Goal: Information Seeking & Learning: Learn about a topic

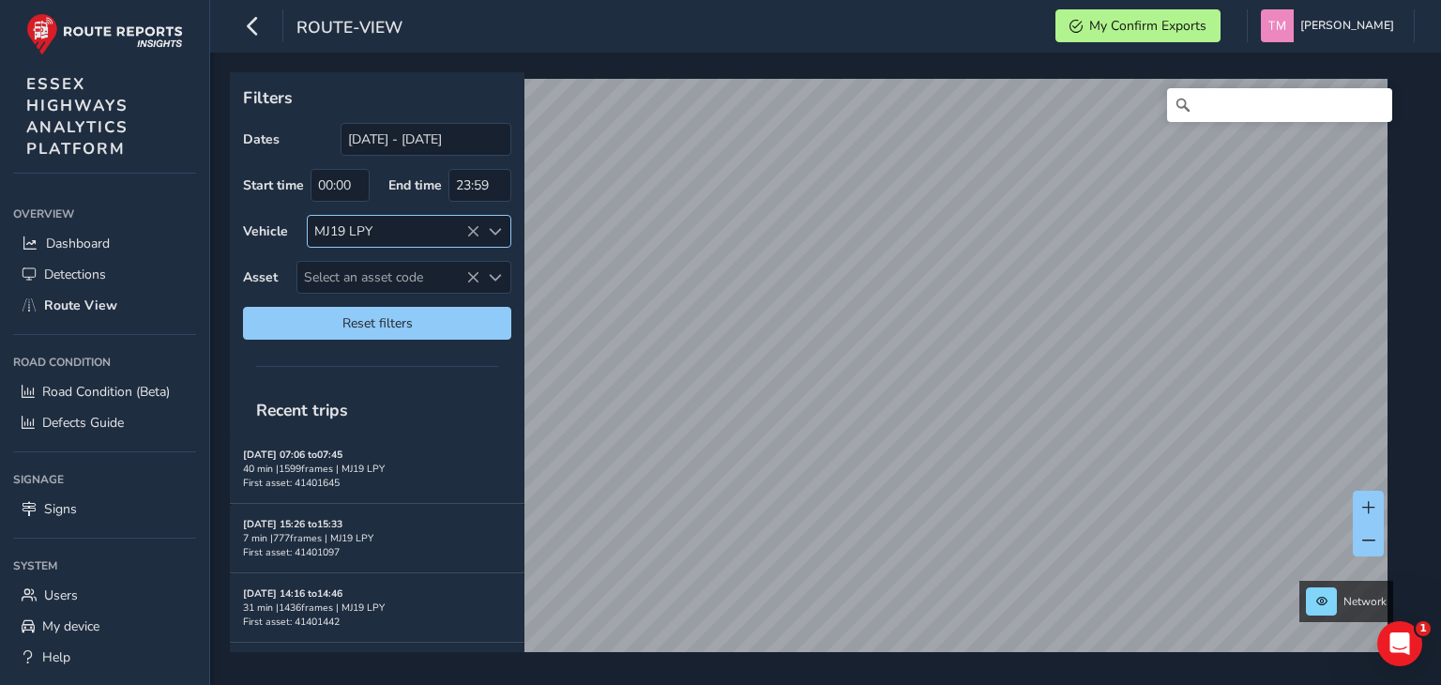
click at [464, 234] on div "MJ19 LPY" at bounding box center [394, 231] width 172 height 31
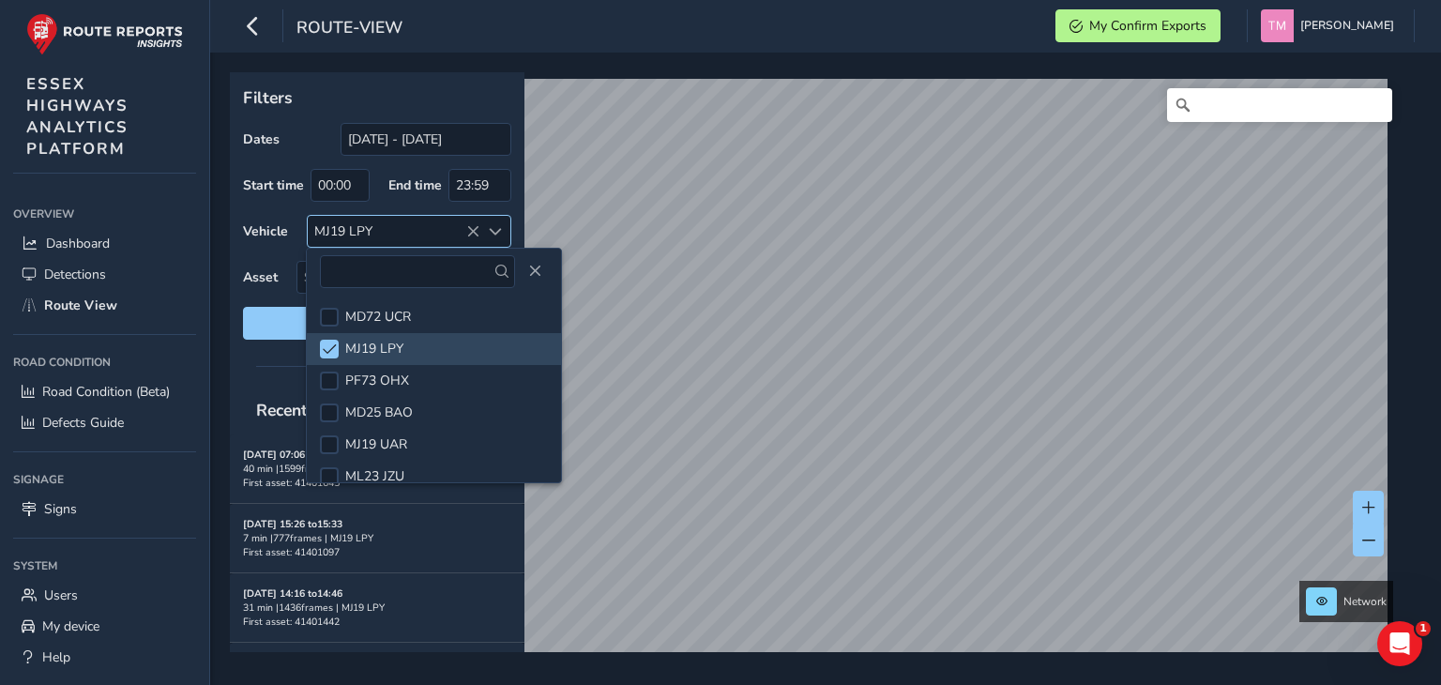
click at [473, 231] on icon at bounding box center [472, 231] width 13 height 13
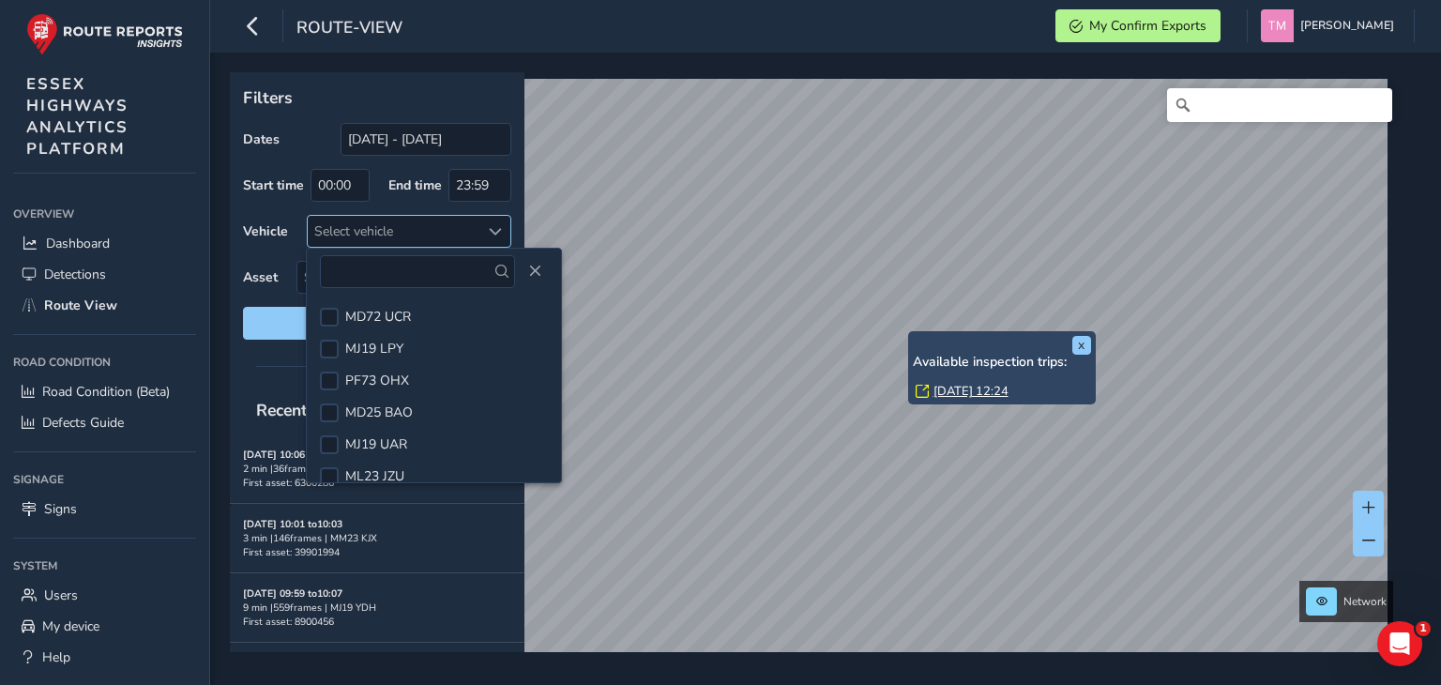
click at [956, 387] on link "[DATE] 12:24" at bounding box center [971, 391] width 75 height 17
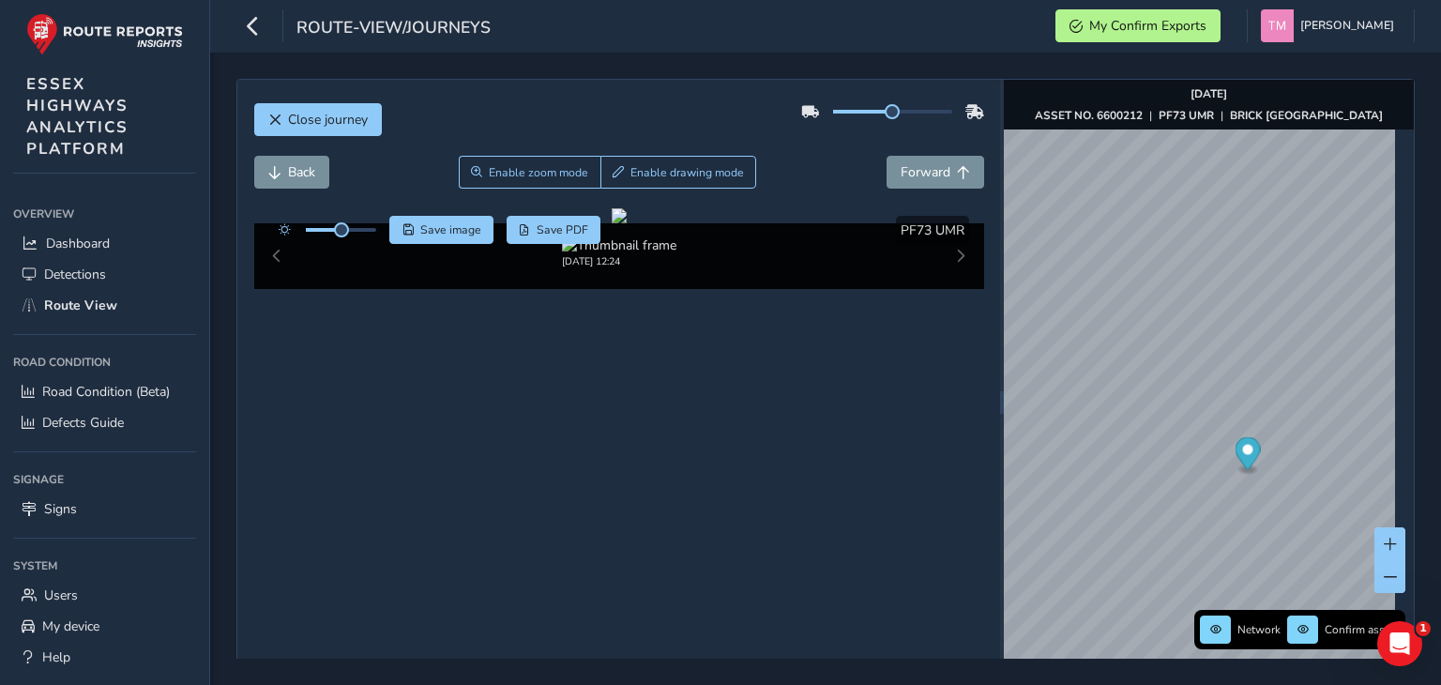
drag, startPoint x: 349, startPoint y: 231, endPoint x: 360, endPoint y: 231, distance: 11.3
click at [360, 231] on div at bounding box center [323, 230] width 108 height 28
drag, startPoint x: 342, startPoint y: 229, endPoint x: 357, endPoint y: 229, distance: 14.1
click at [357, 229] on span at bounding box center [356, 229] width 15 height 15
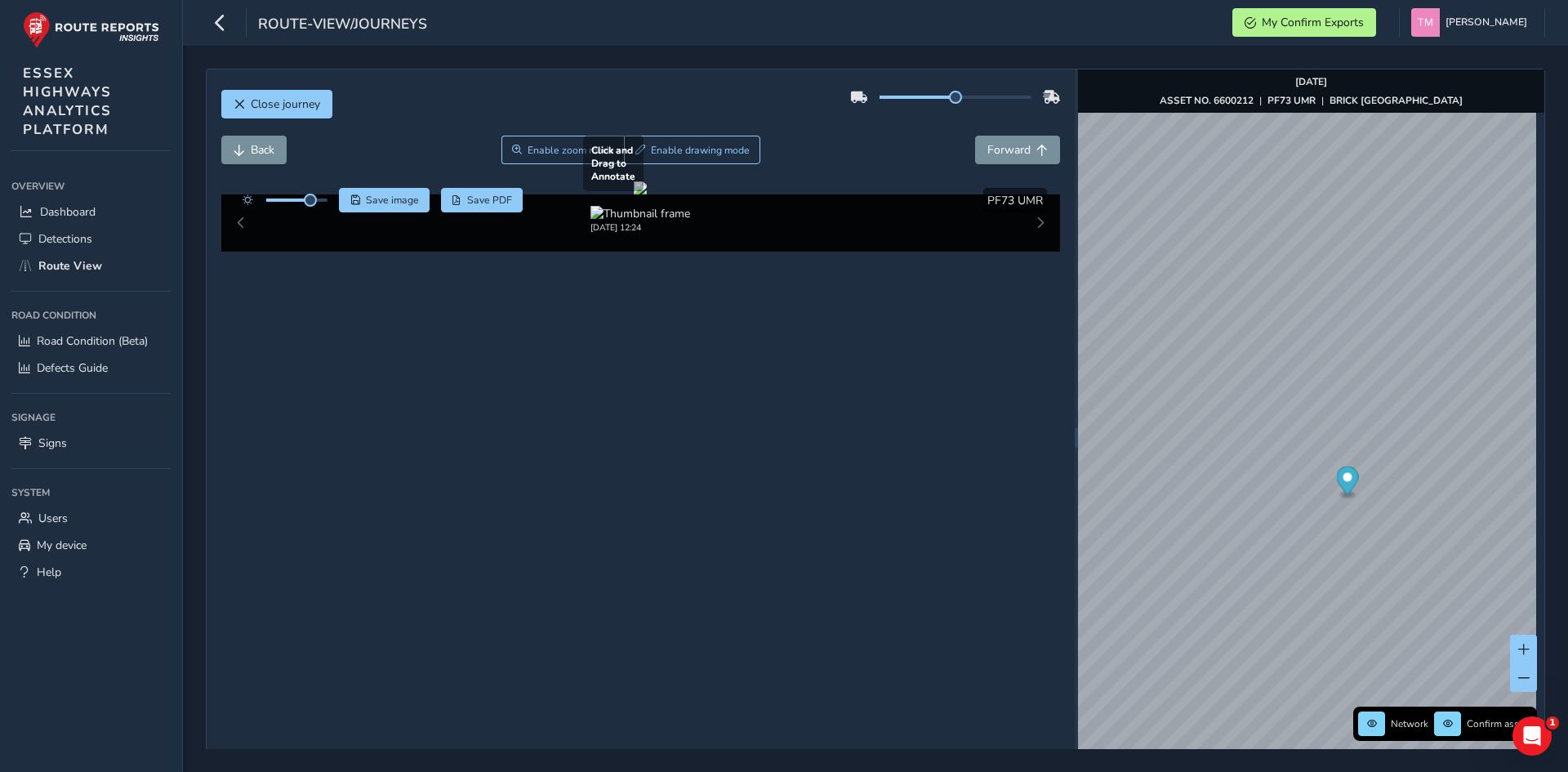
click at [647, 194] on div at bounding box center [640, 187] width 13 height 13
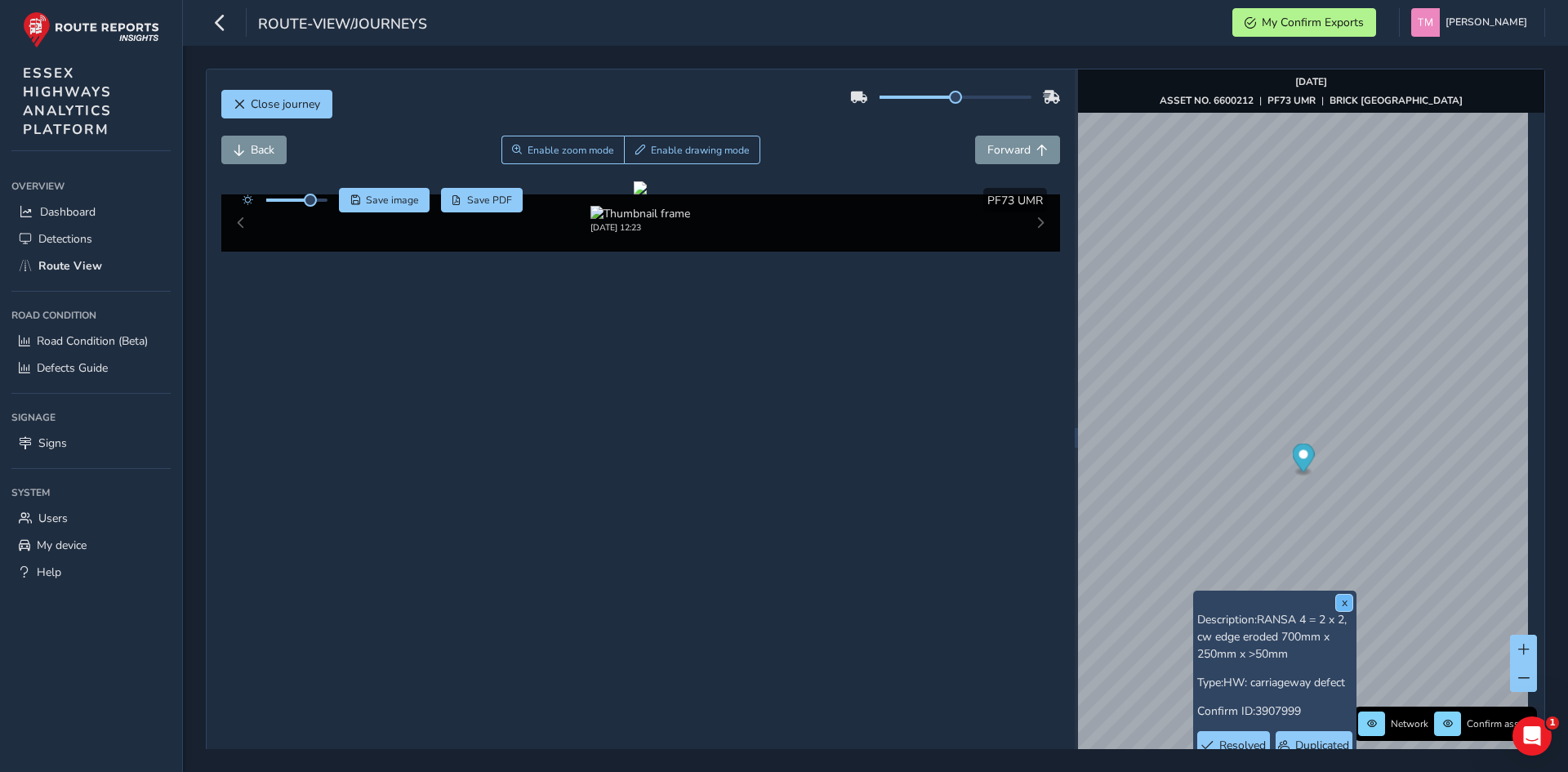
click at [1254, 595] on button "x" at bounding box center [1344, 602] width 17 height 17
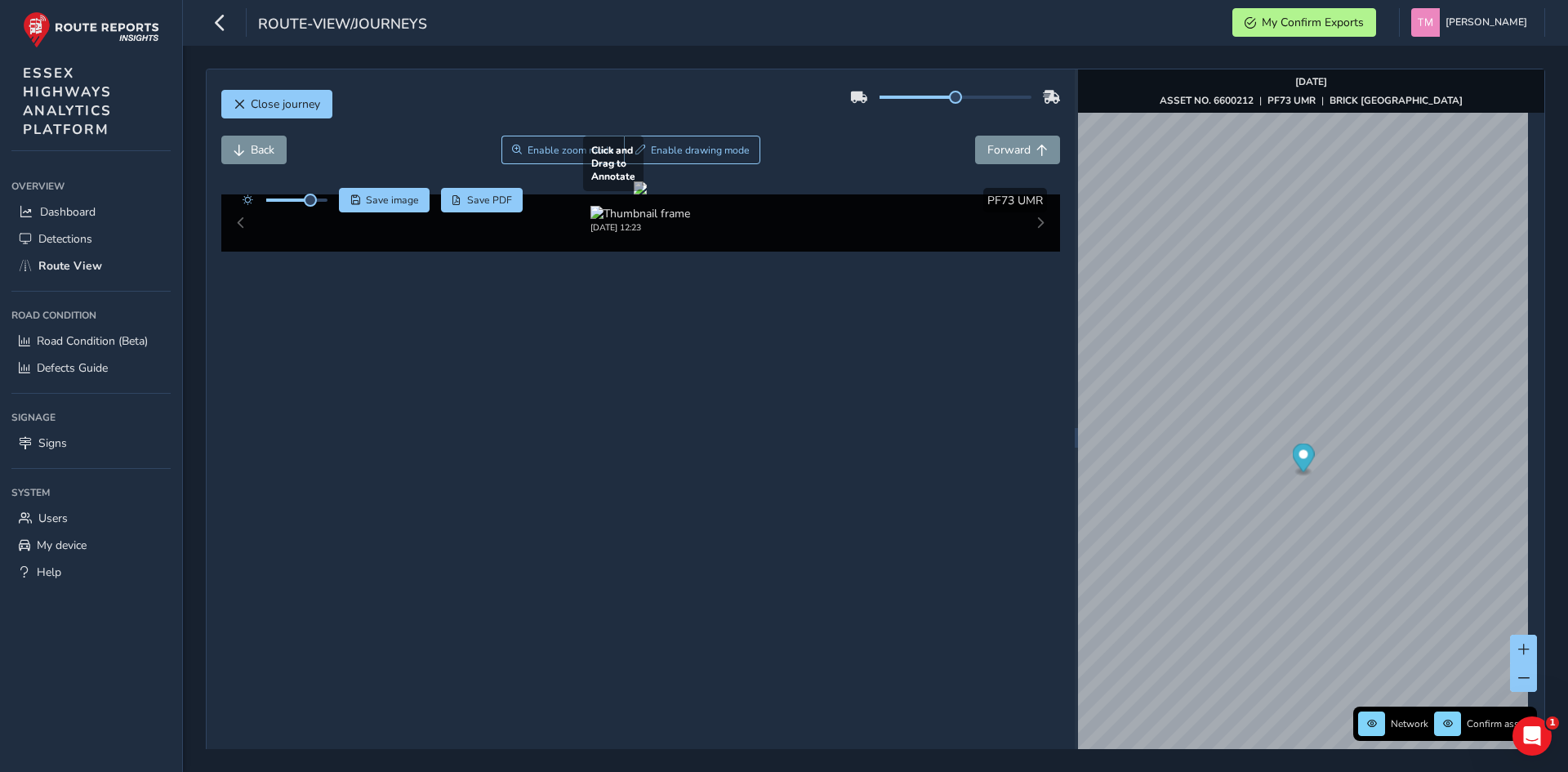
click at [647, 194] on div at bounding box center [640, 187] width 13 height 13
click at [270, 101] on span "Close journey" at bounding box center [286, 104] width 70 height 16
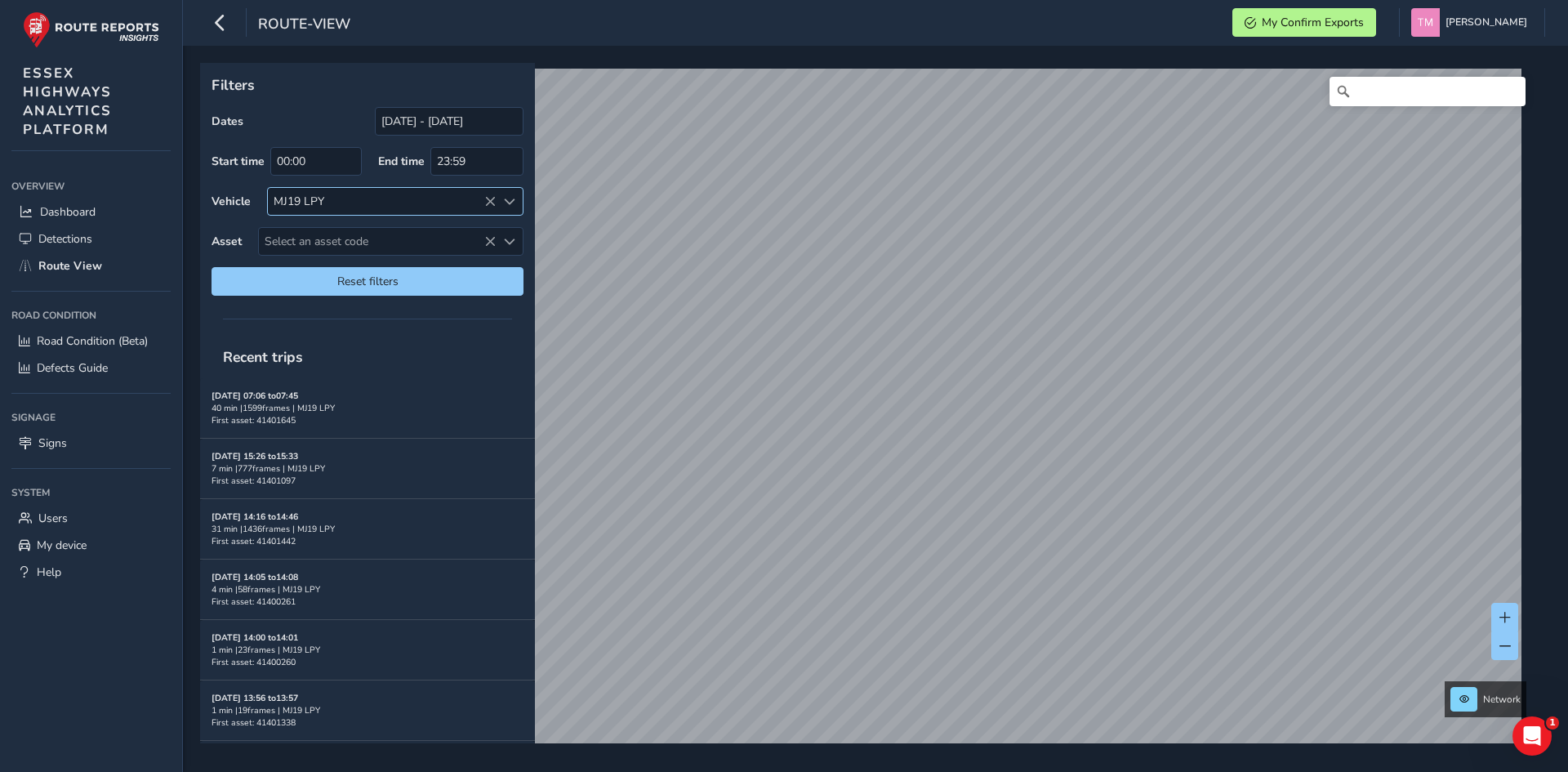
click at [482, 205] on div "MJ19 LPY" at bounding box center [382, 201] width 228 height 27
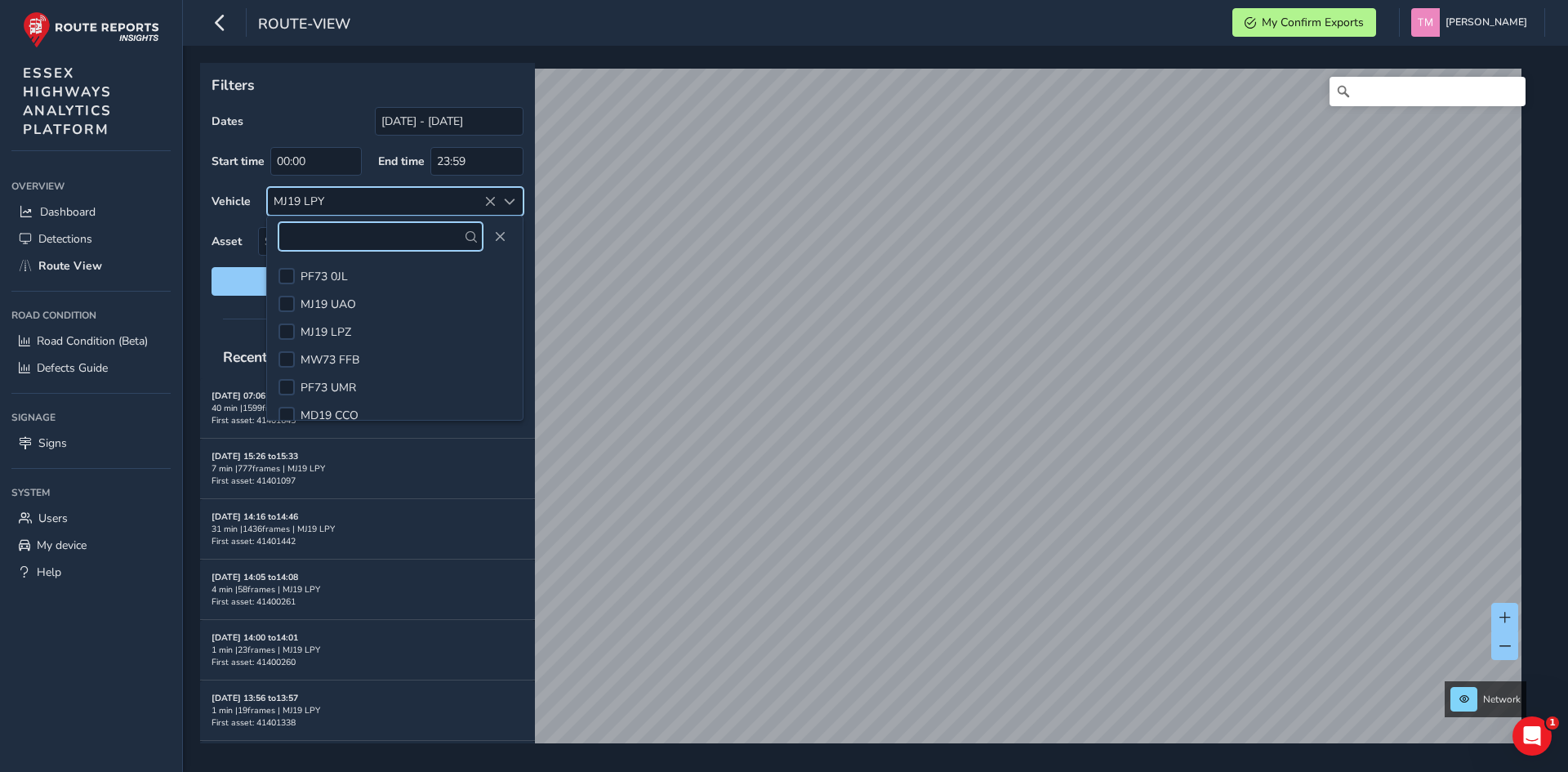
scroll to position [592, 0]
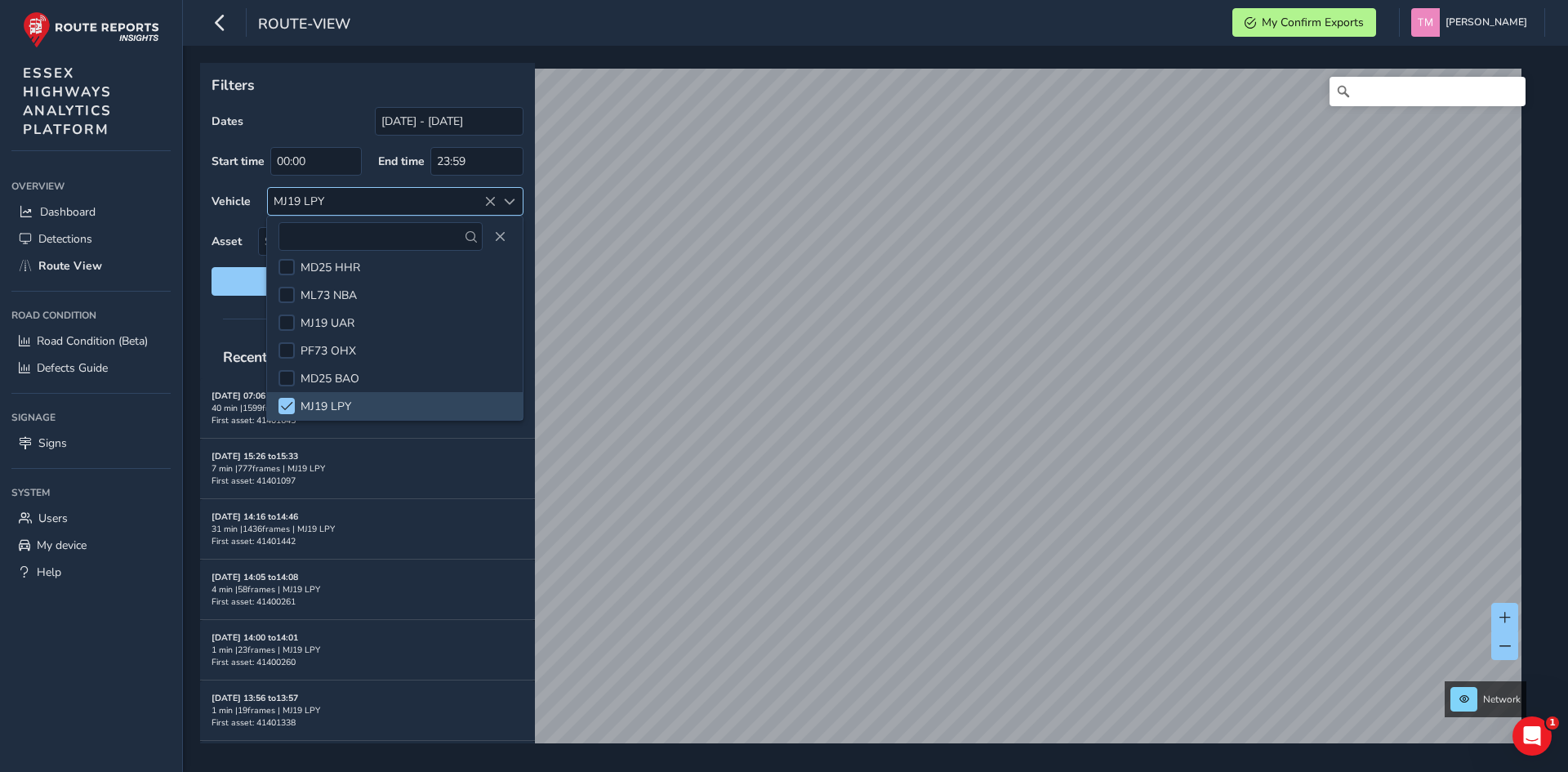
click at [492, 198] on icon at bounding box center [489, 201] width 11 height 11
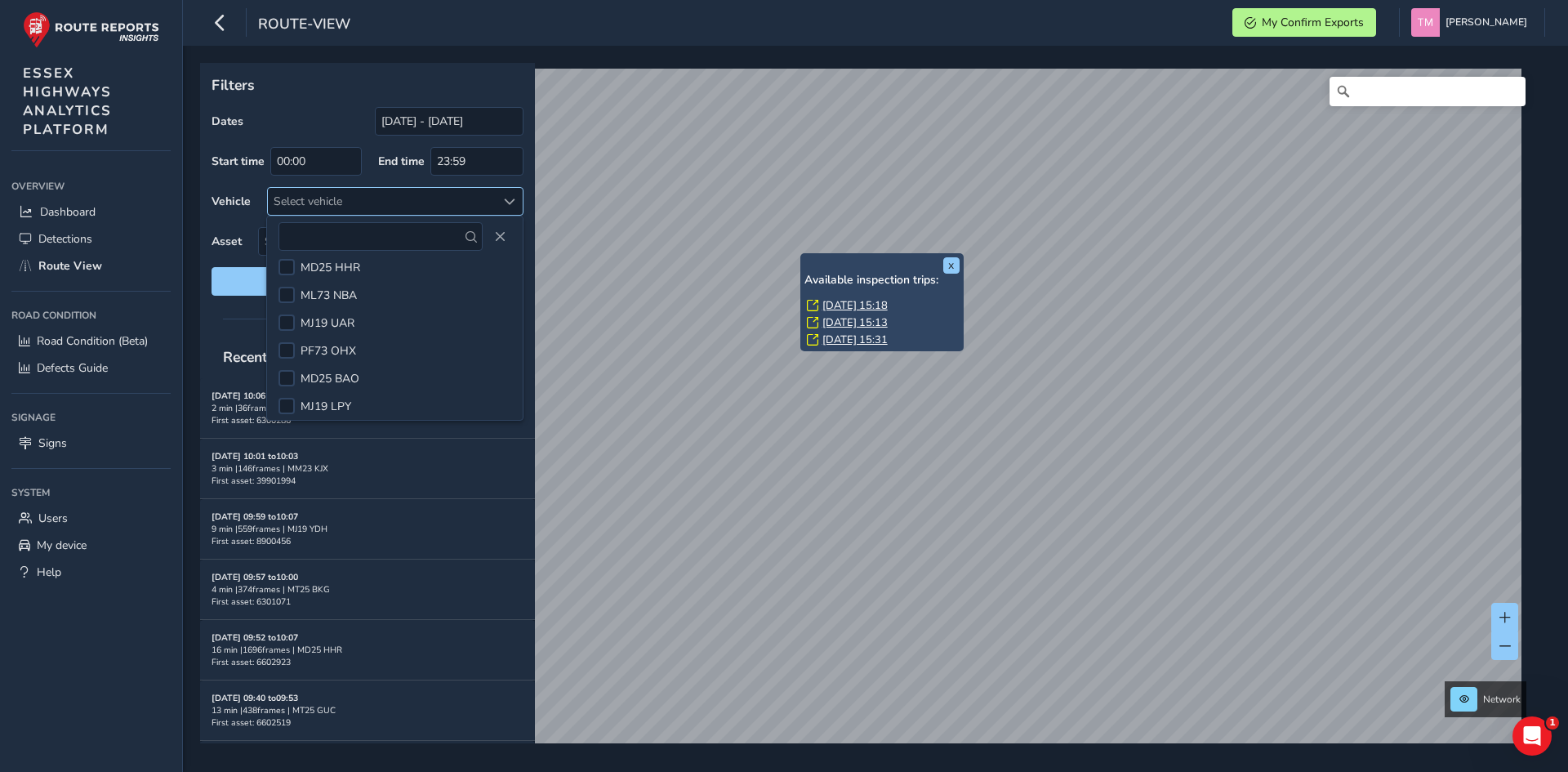
click at [836, 297] on div "Available inspection trips: [GEOGRAPHIC_DATA][DATE] 15:18 [DATE] 15:13 [DATE] 1…" at bounding box center [882, 312] width 155 height 77
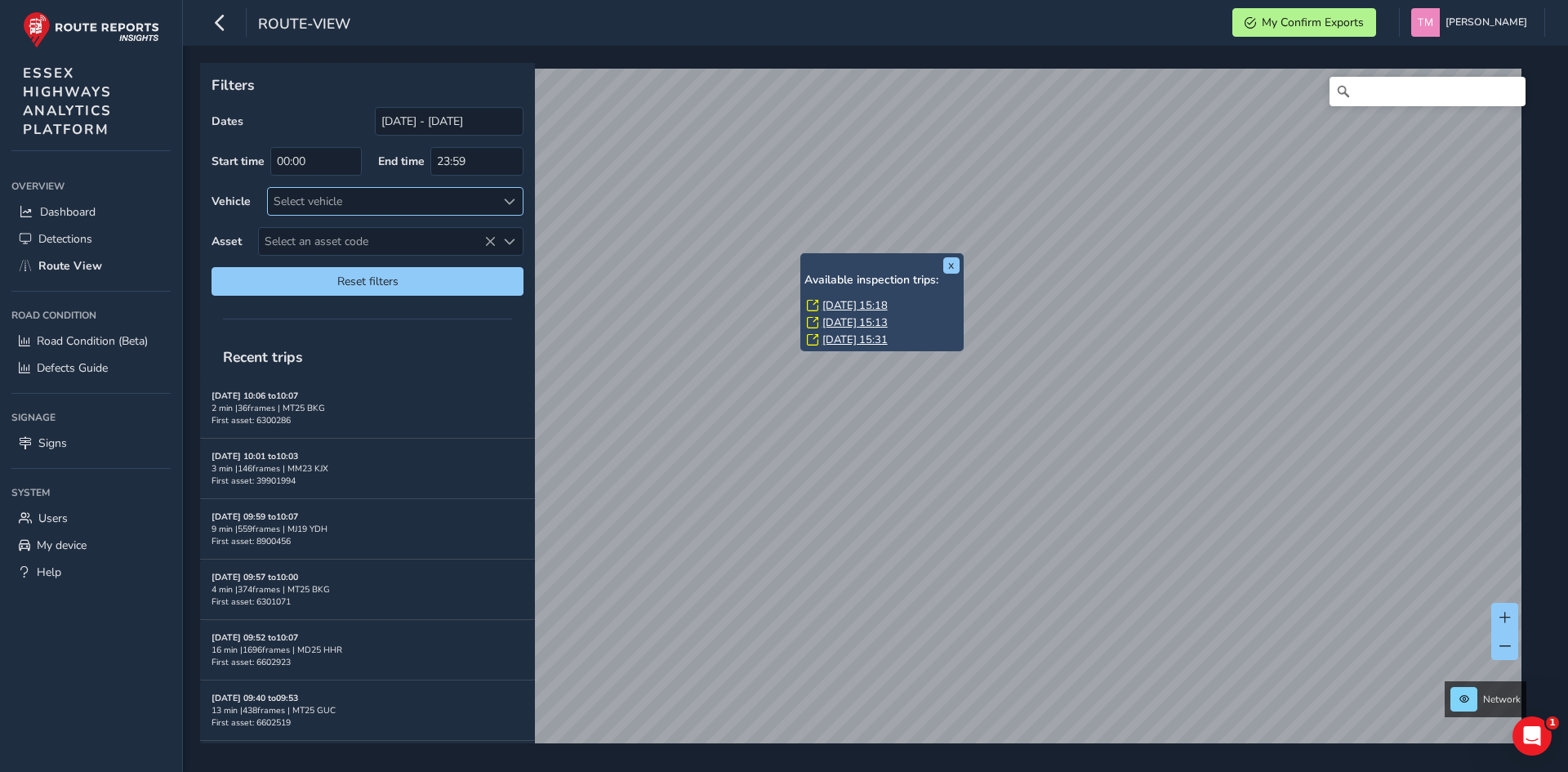
click at [836, 301] on link "[DATE] 15:18" at bounding box center [855, 305] width 65 height 15
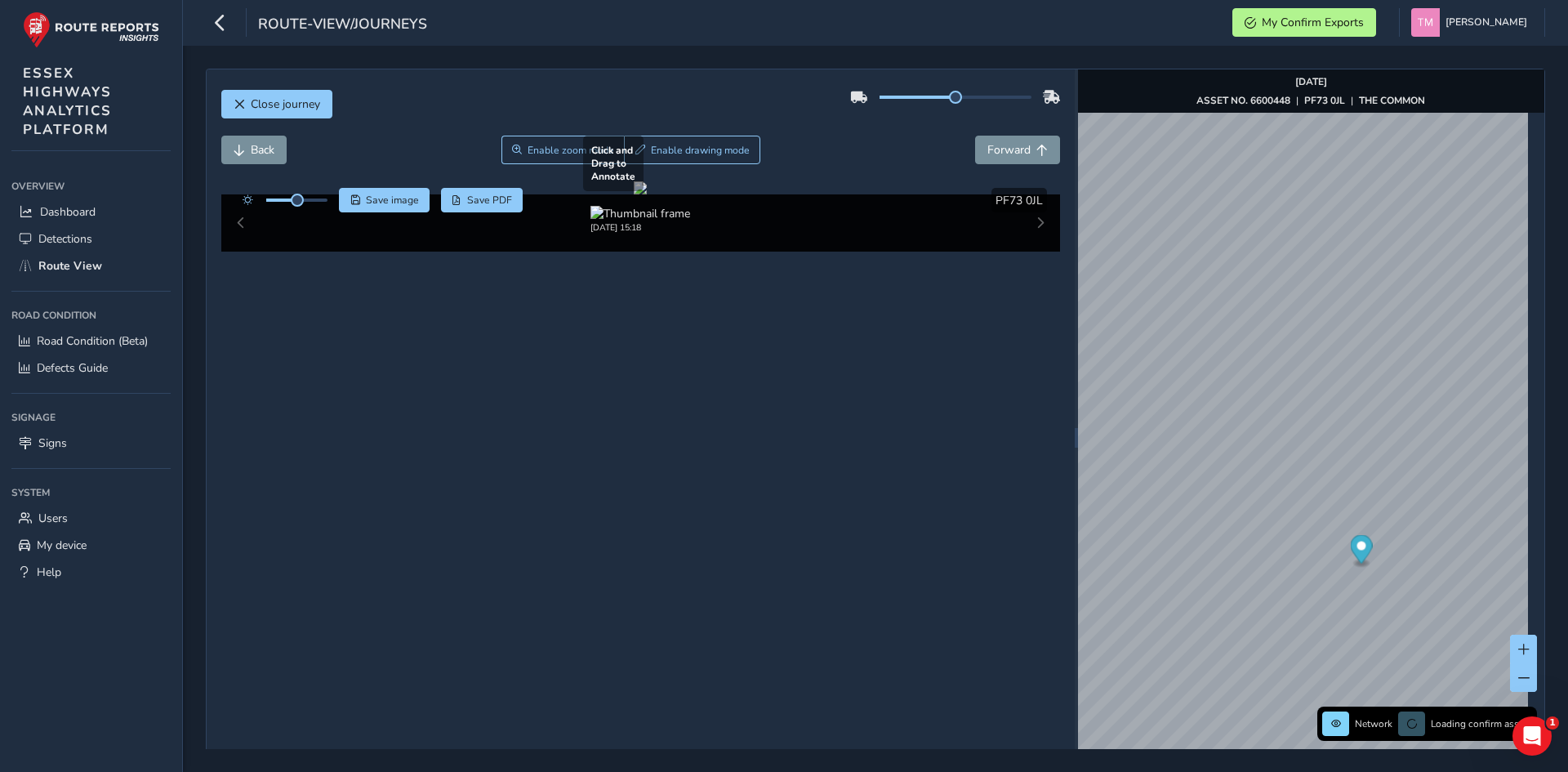
click at [647, 194] on div at bounding box center [640, 187] width 13 height 13
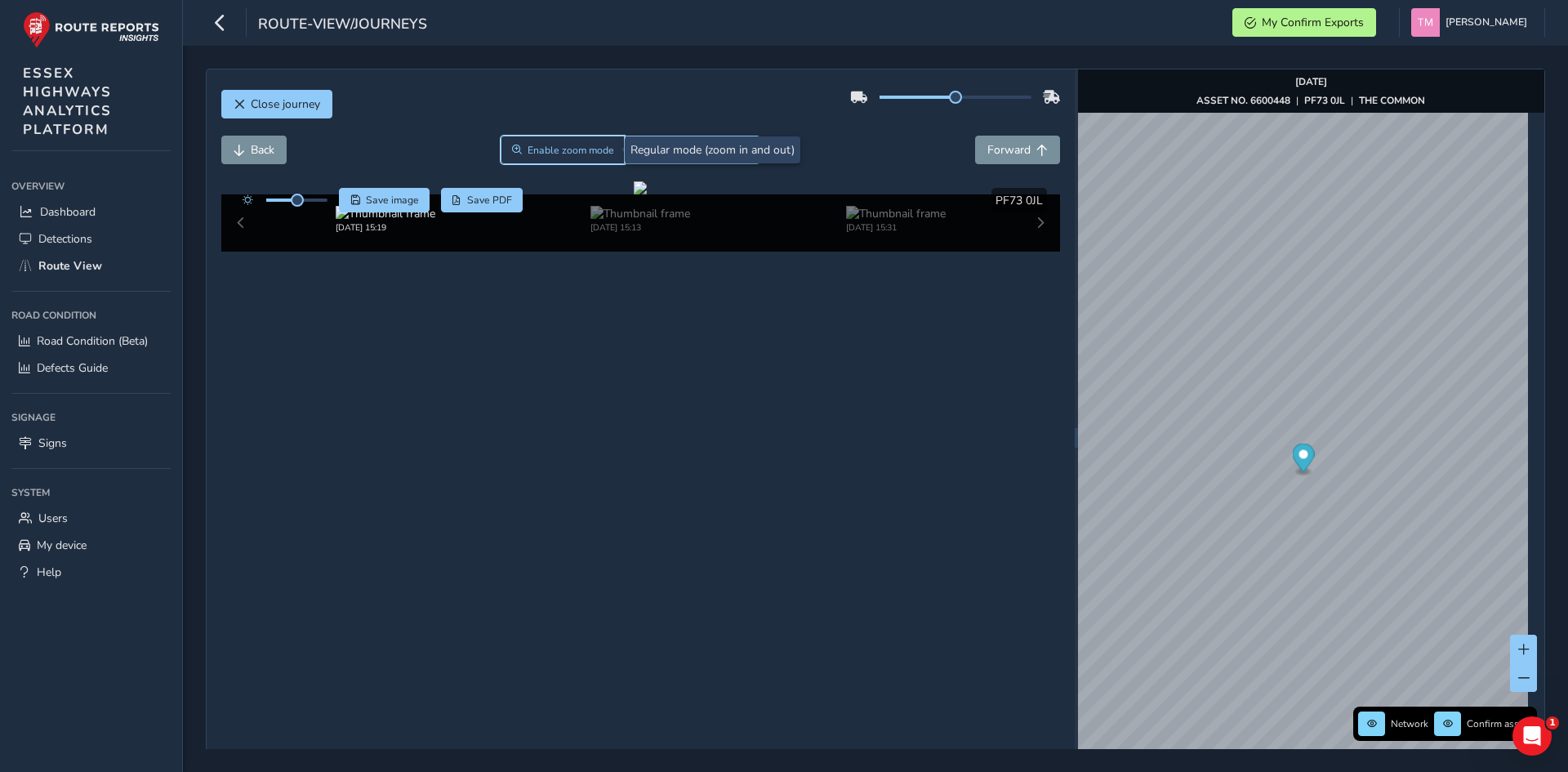
click at [579, 157] on button "Enable zoom mode" at bounding box center [562, 150] width 124 height 29
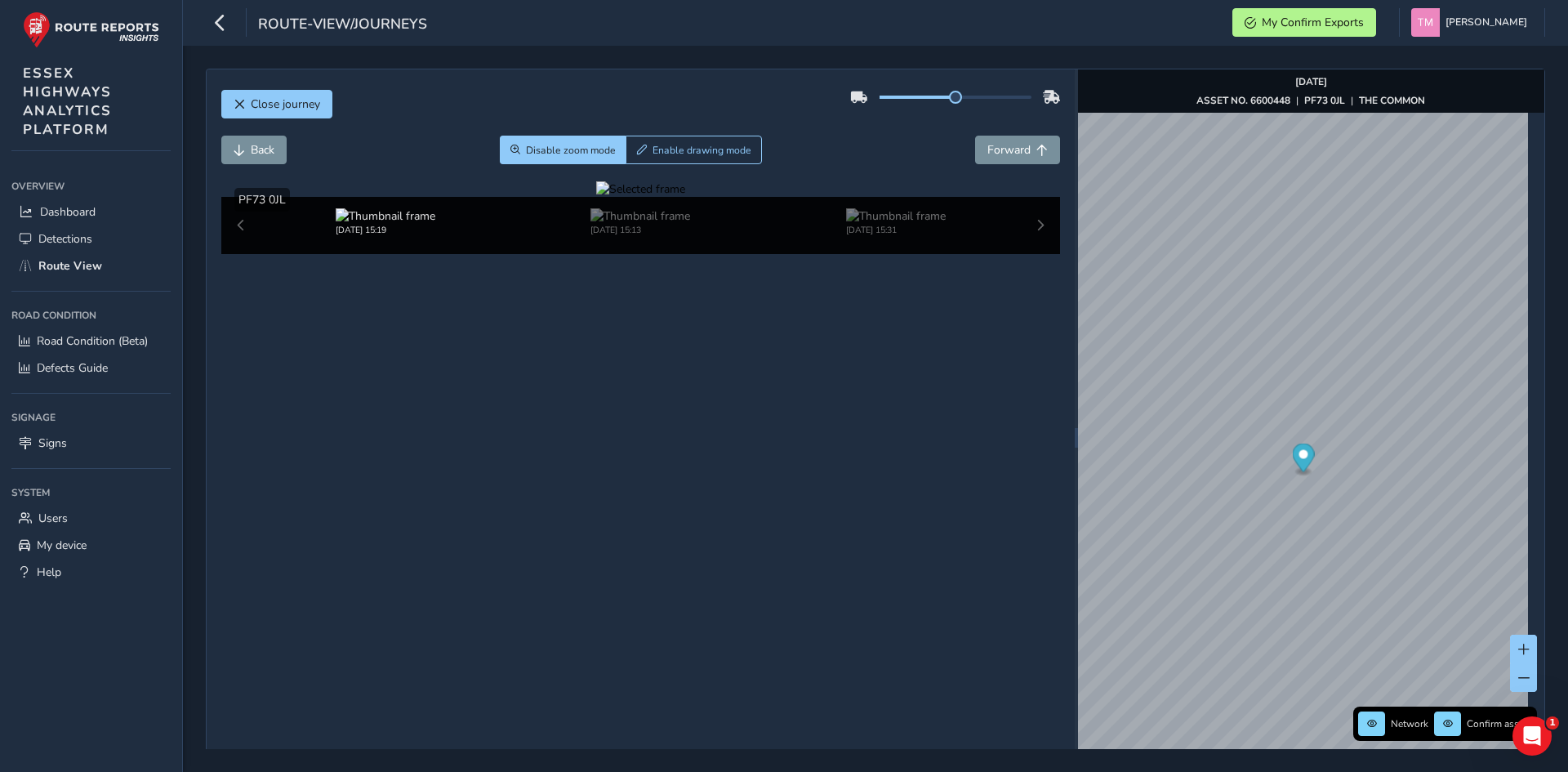
click at [596, 197] on div at bounding box center [641, 189] width 89 height 16
click at [922, 435] on img at bounding box center [489, 378] width 2352 height 1323
click at [290, 113] on button "Close journey" at bounding box center [277, 104] width 111 height 29
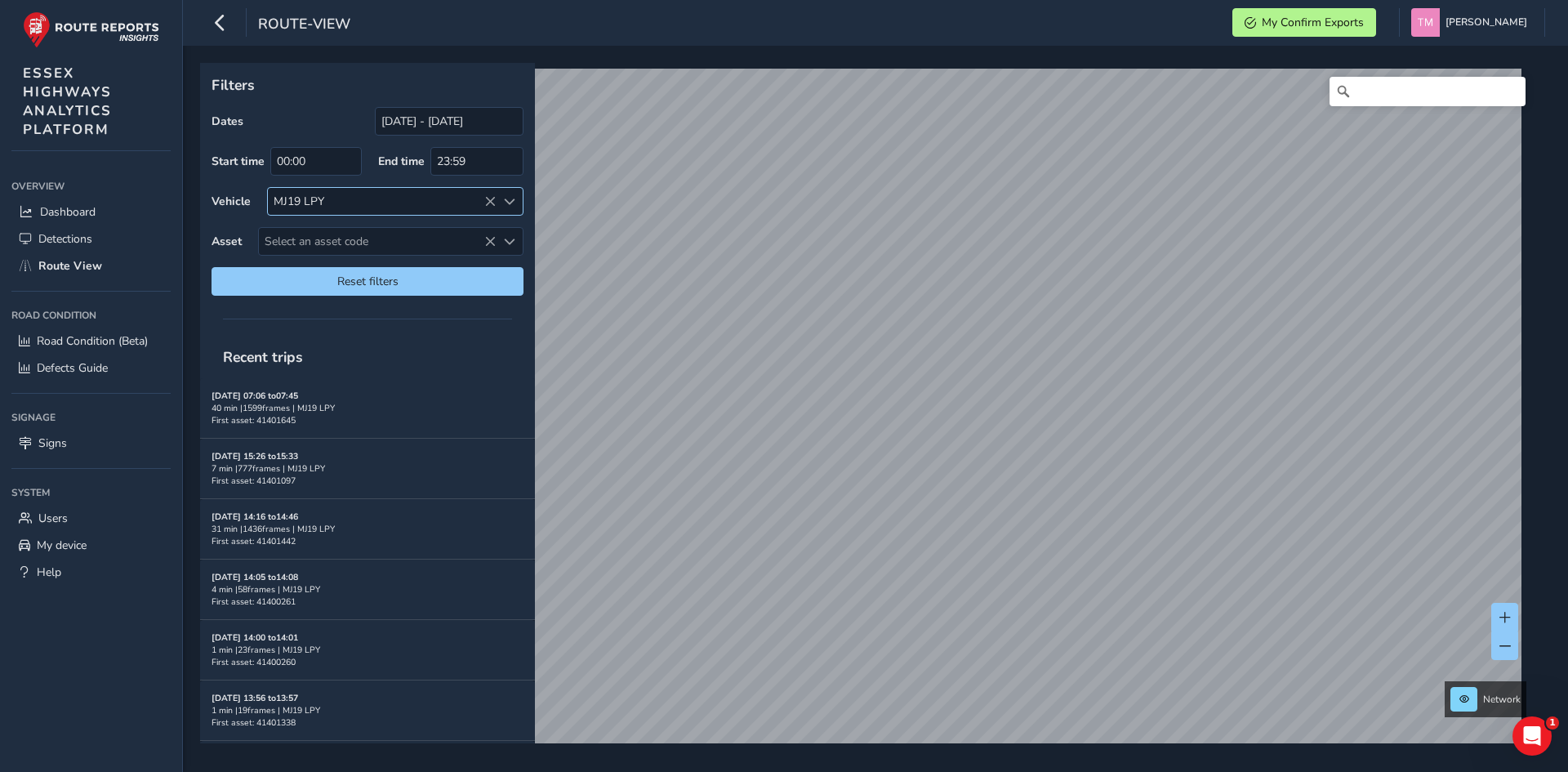
click at [488, 205] on icon at bounding box center [489, 201] width 11 height 11
click at [710, 437] on link "[DATE] 09:20" at bounding box center [718, 443] width 65 height 15
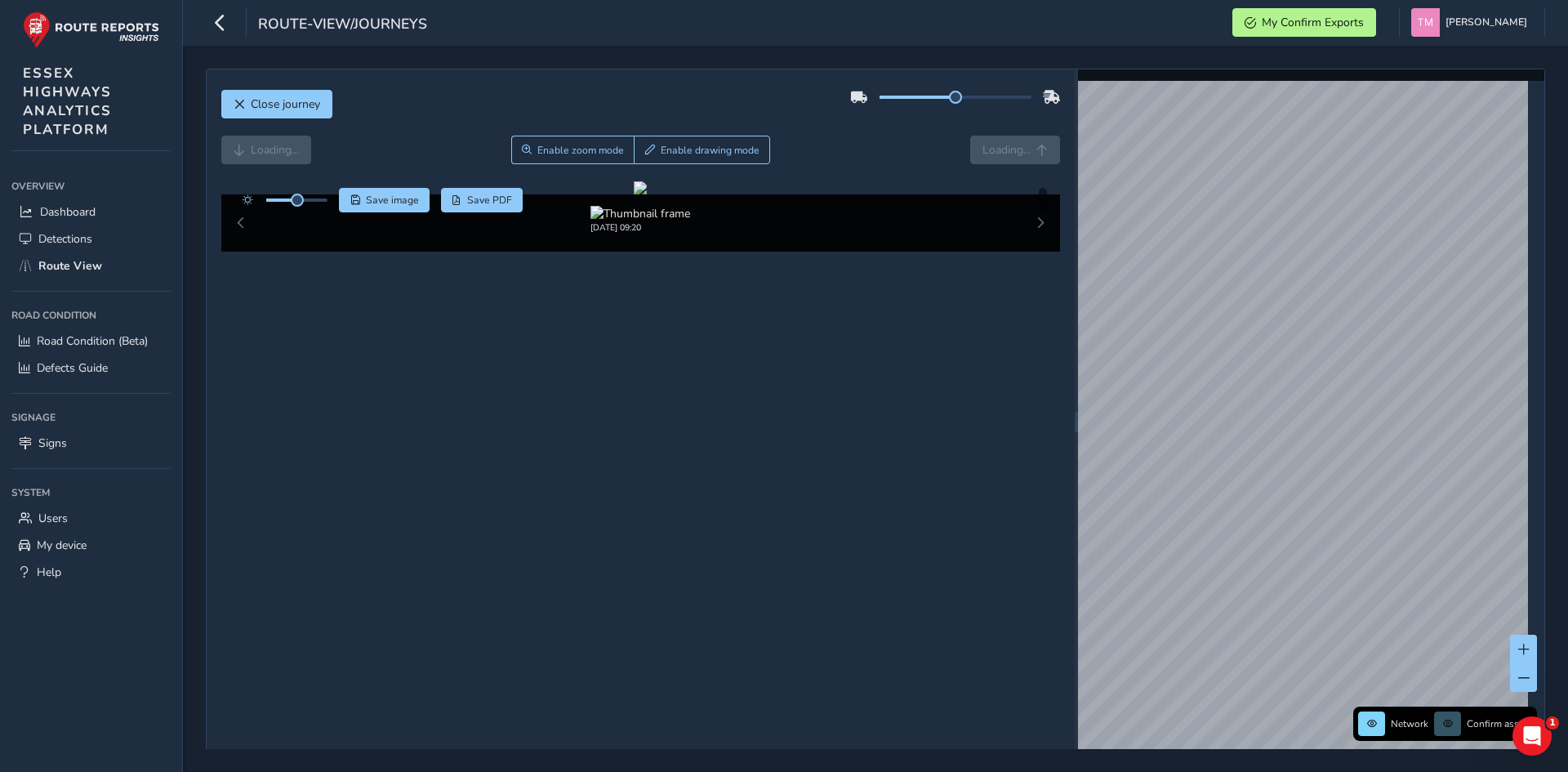
click at [647, 194] on div at bounding box center [640, 187] width 13 height 13
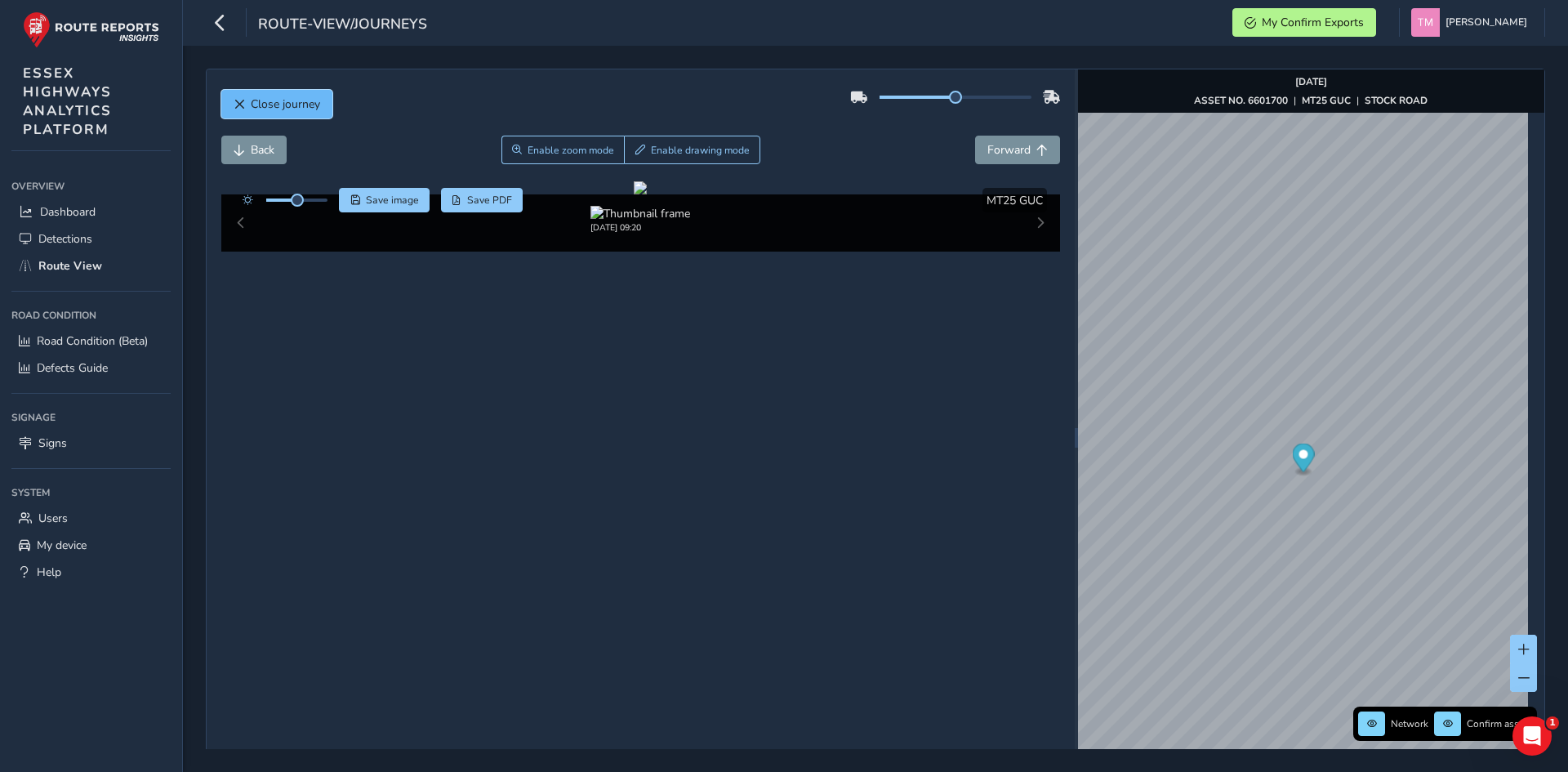
click at [274, 110] on span "Close journey" at bounding box center [286, 104] width 70 height 16
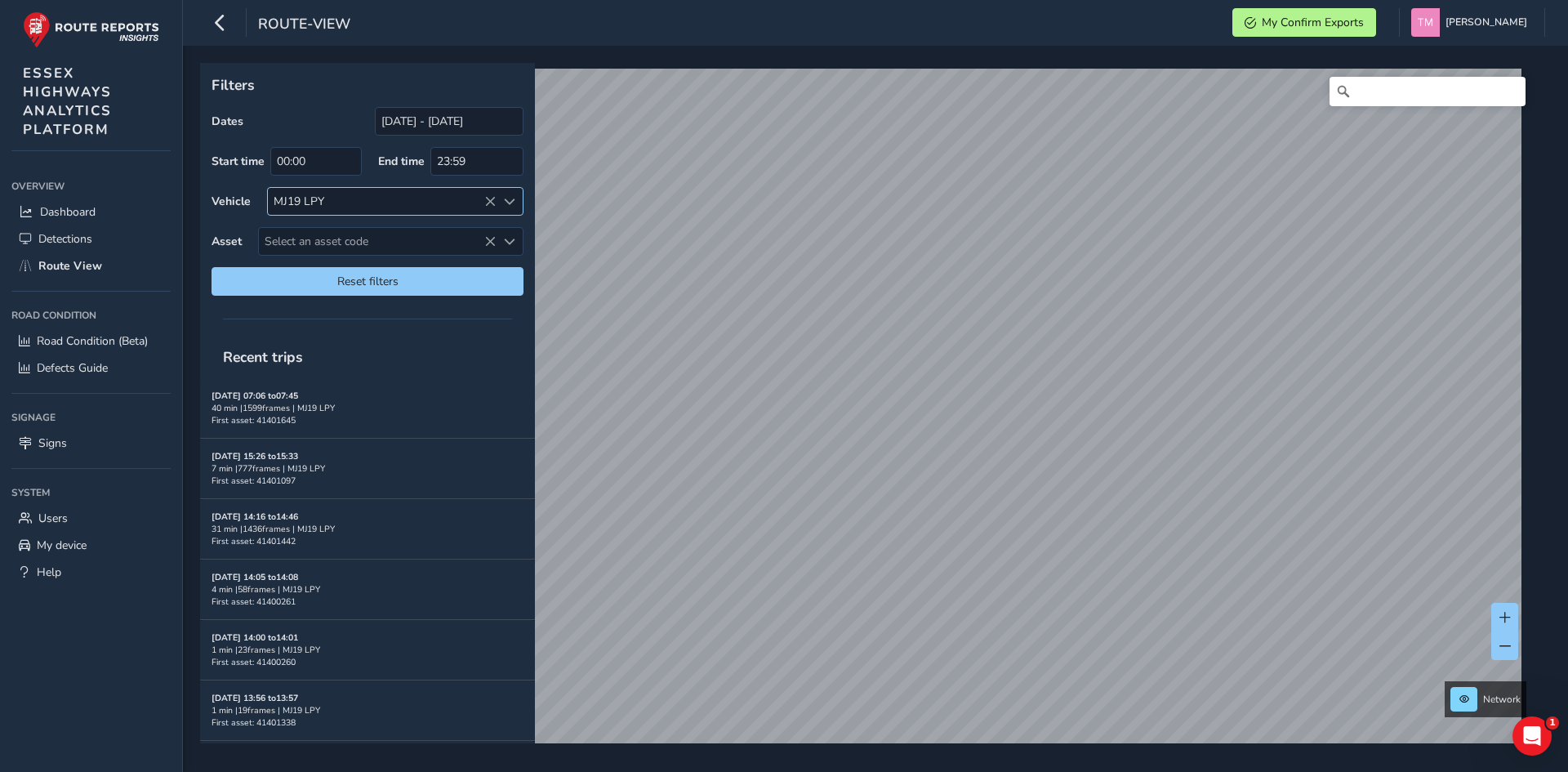
click at [488, 198] on icon at bounding box center [489, 201] width 11 height 11
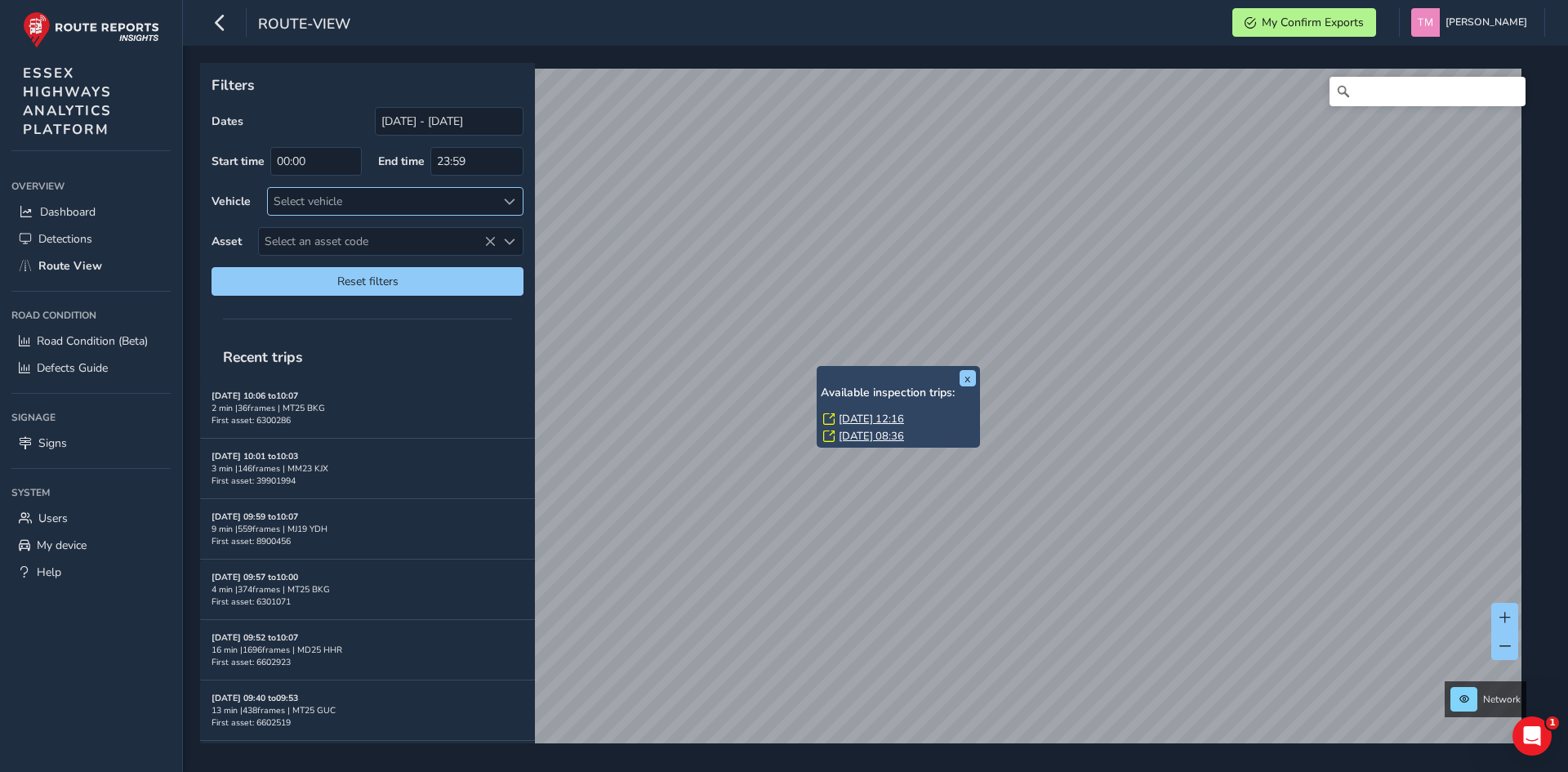
click at [862, 414] on link "[DATE] 12:16" at bounding box center [871, 419] width 65 height 15
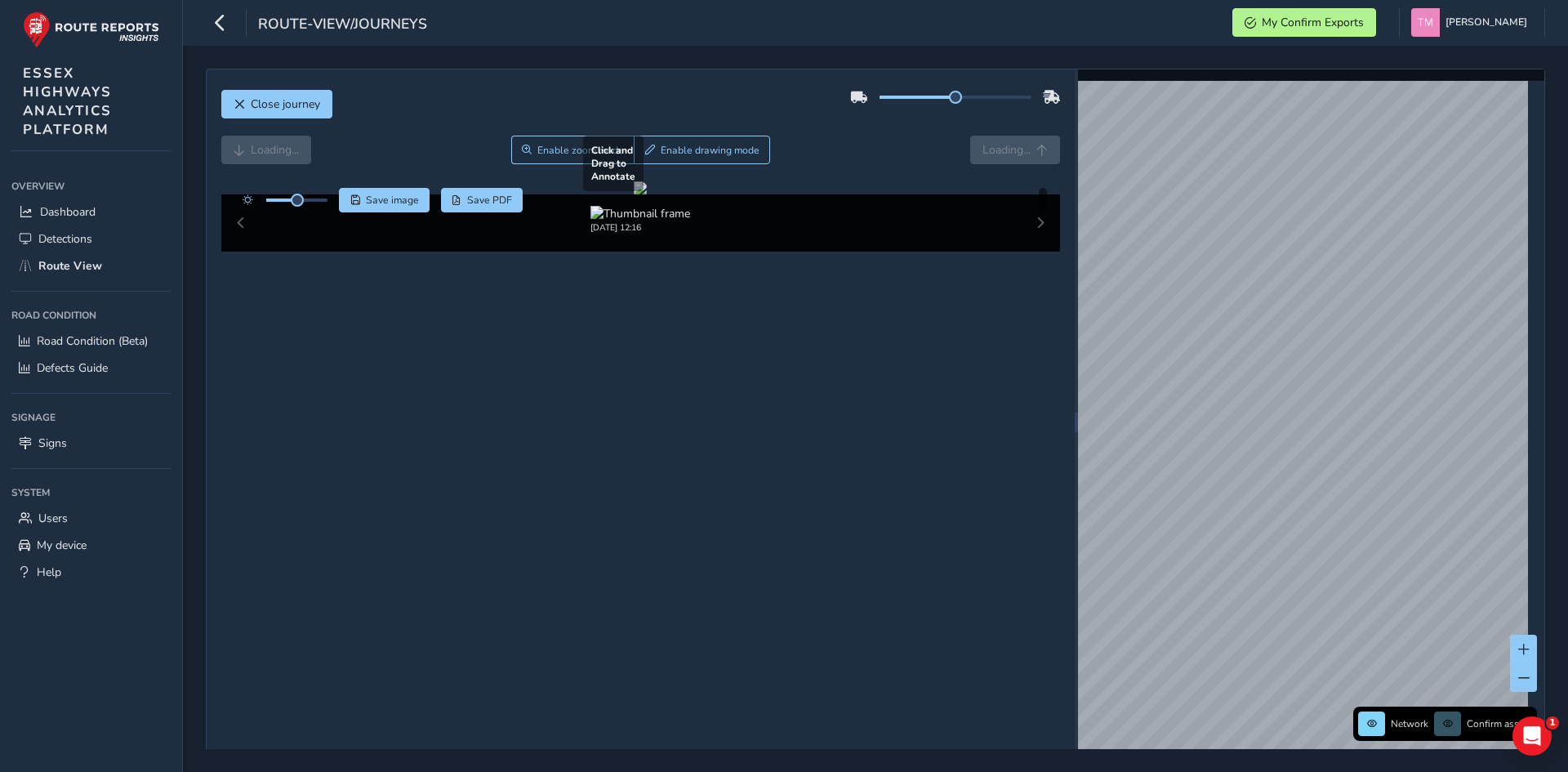
click at [647, 194] on div at bounding box center [640, 187] width 13 height 13
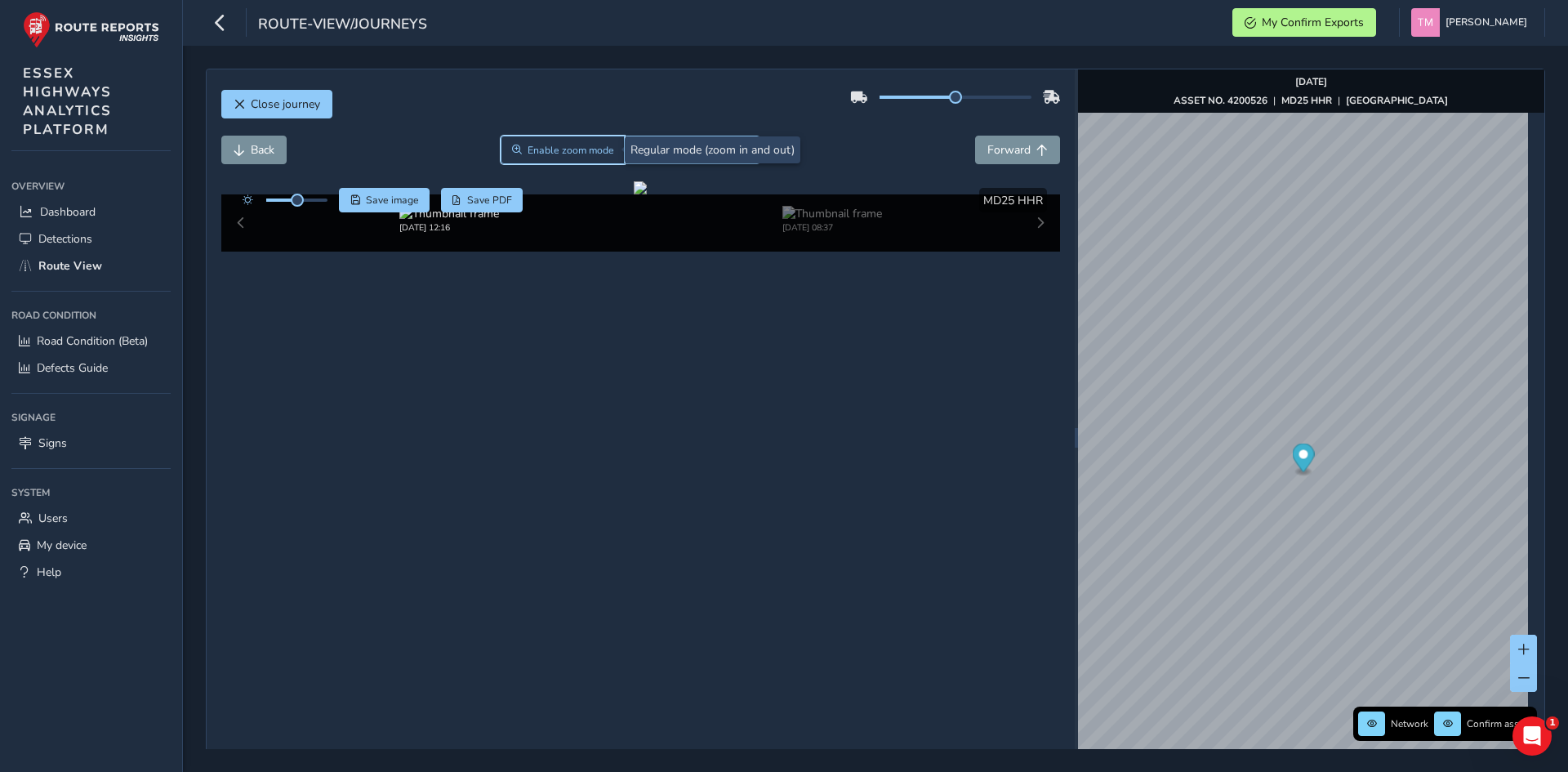
click at [588, 158] on button "Enable zoom mode" at bounding box center [562, 150] width 124 height 29
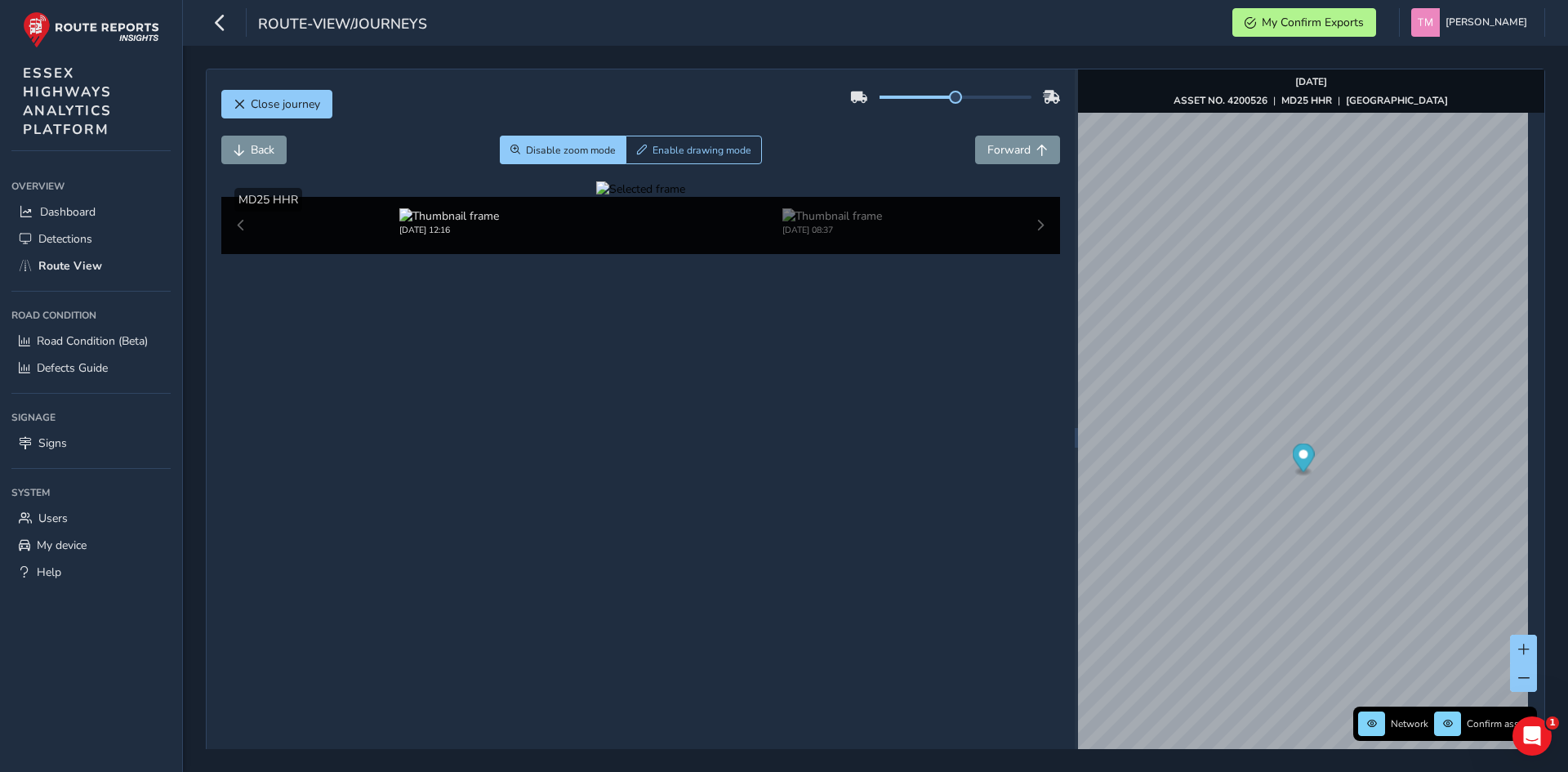
click at [644, 197] on div at bounding box center [641, 189] width 89 height 16
click at [730, 422] on img at bounding box center [840, 402] width 2352 height 1323
click at [246, 112] on button "Close journey" at bounding box center [277, 104] width 111 height 29
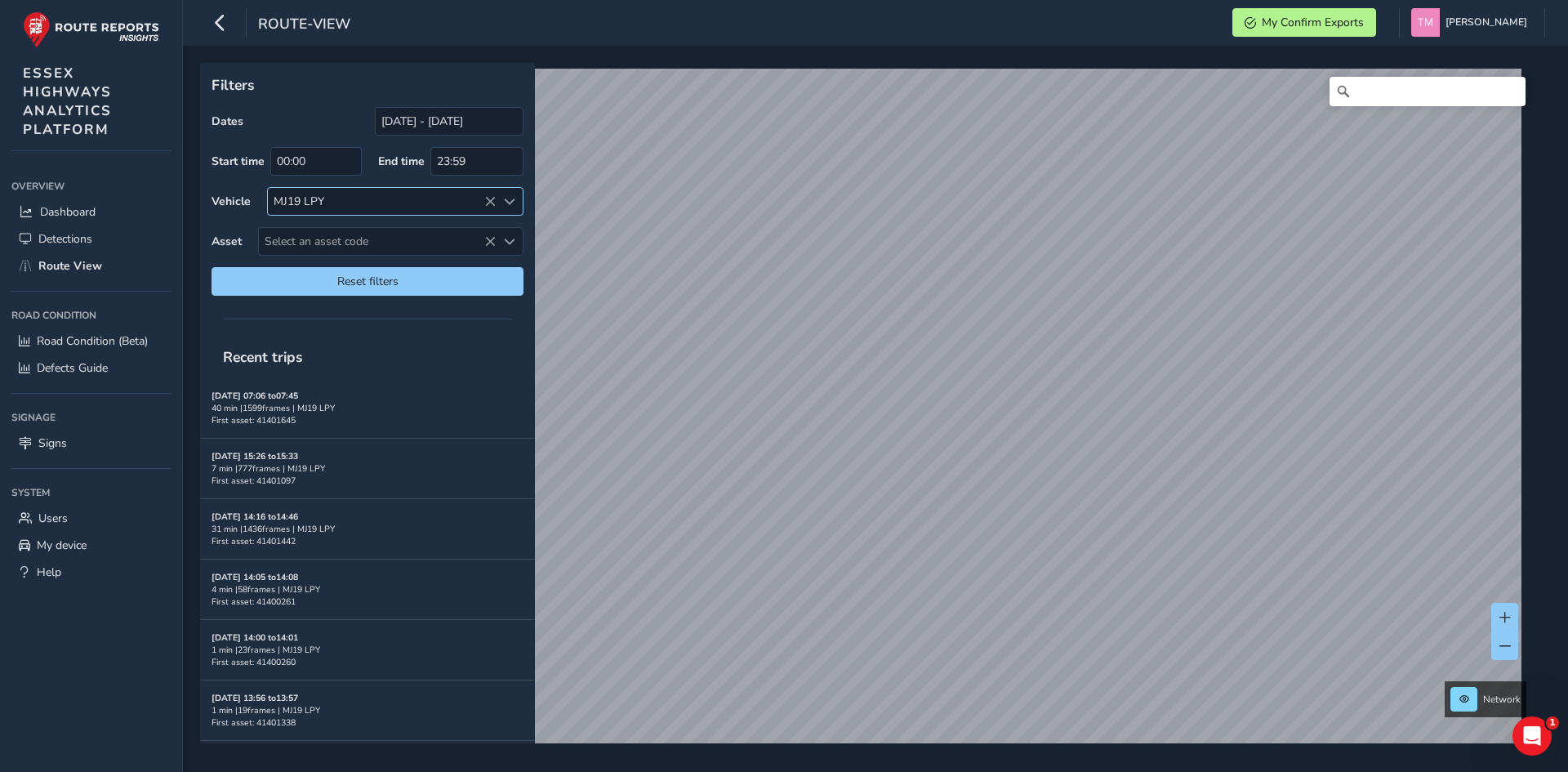
click at [484, 196] on icon at bounding box center [489, 201] width 11 height 11
click at [493, 197] on div "Select vehicle" at bounding box center [382, 201] width 228 height 27
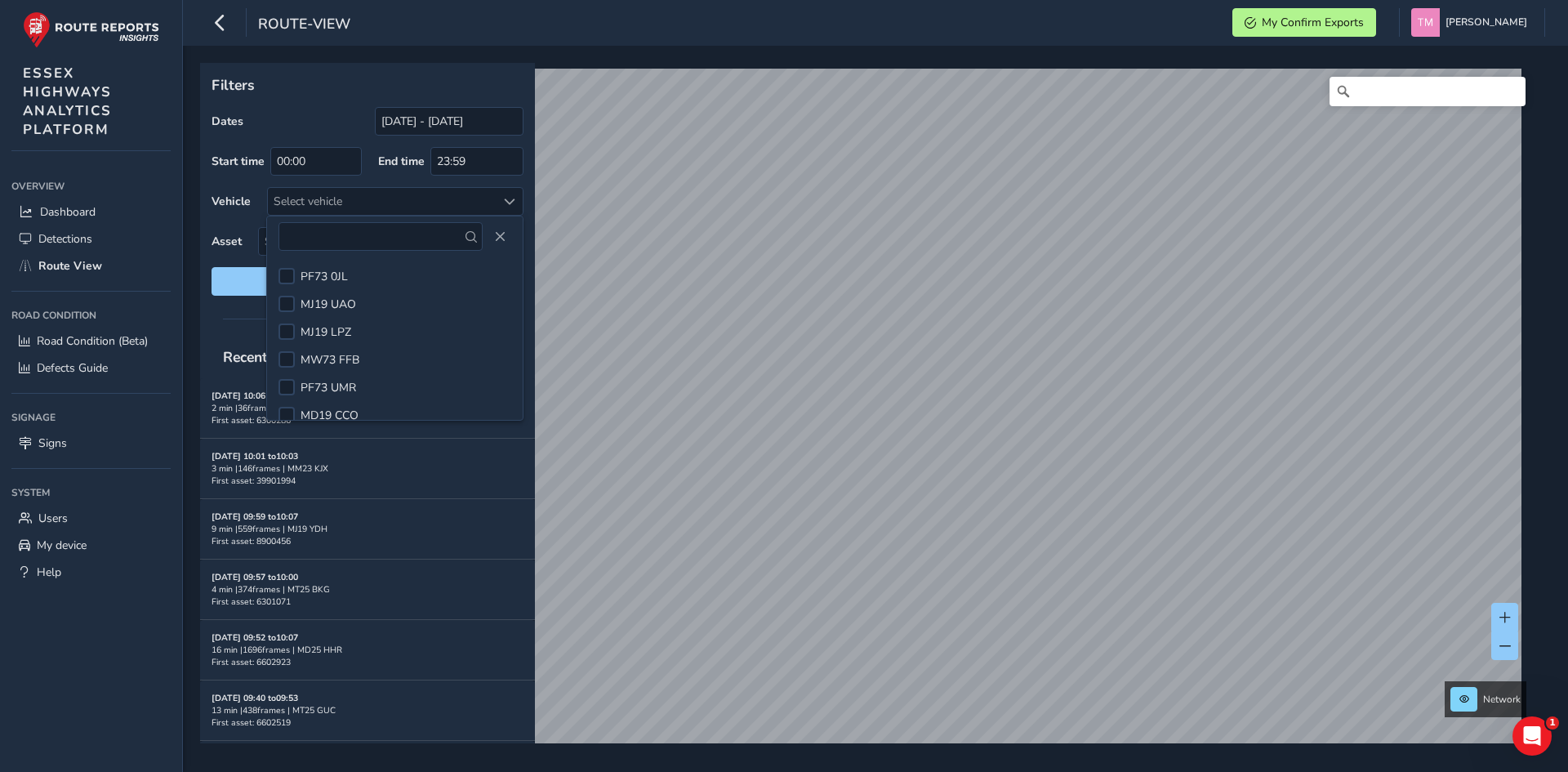
click at [242, 209] on label "Vehicle" at bounding box center [231, 201] width 39 height 16
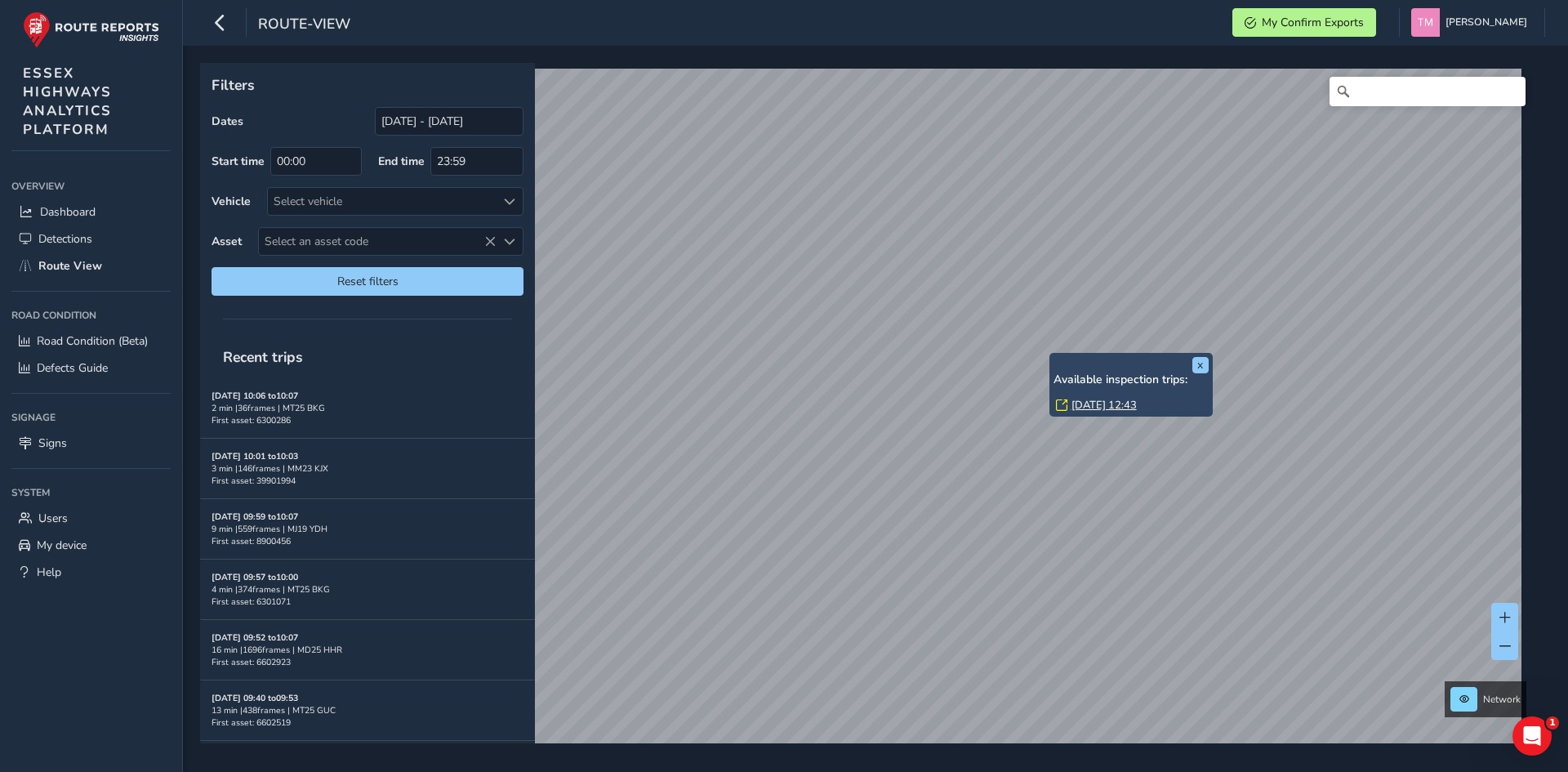
click at [1104, 399] on link "[DATE] 12:43" at bounding box center [1104, 405] width 65 height 15
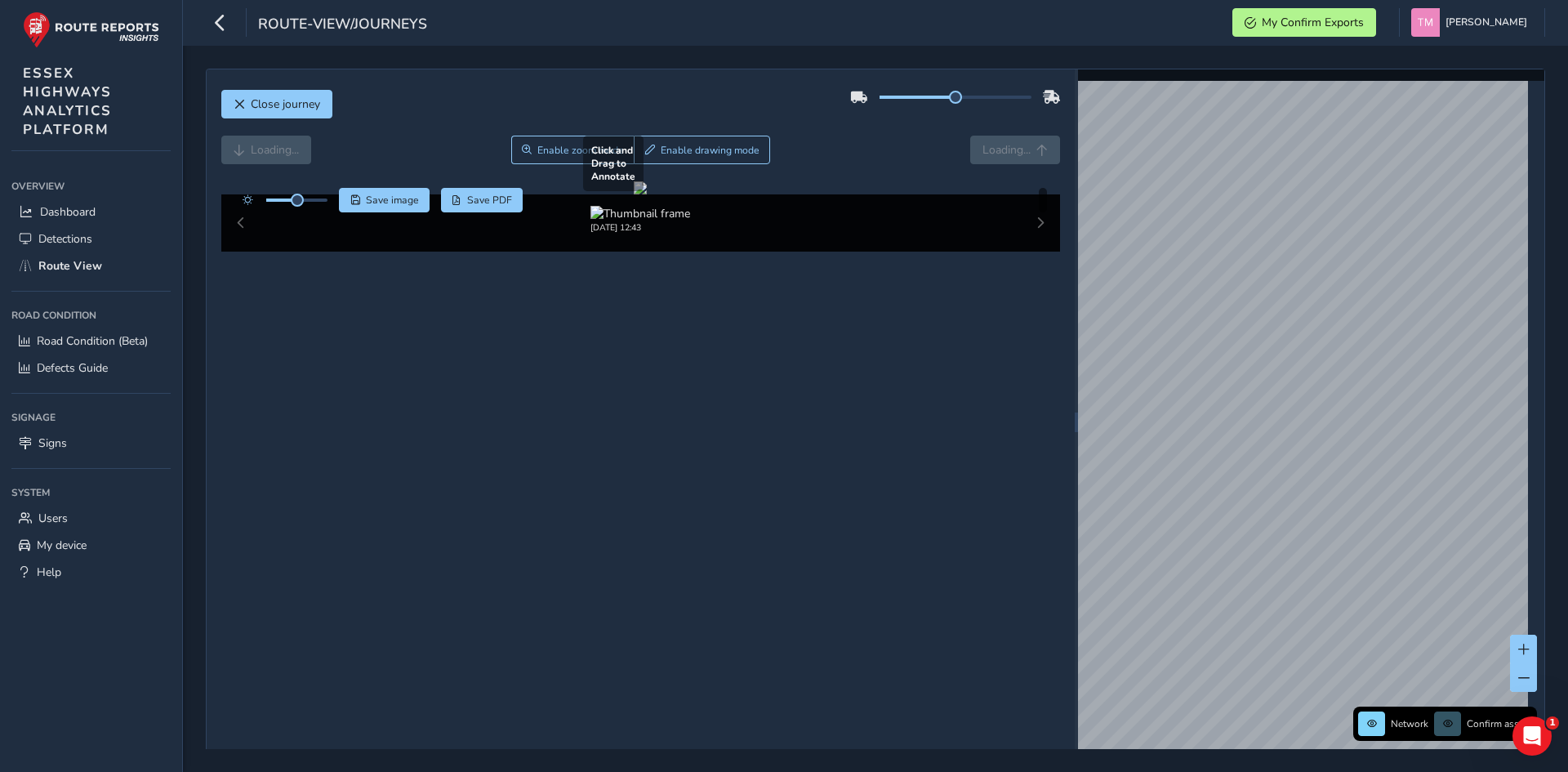
click at [647, 194] on div at bounding box center [640, 187] width 13 height 13
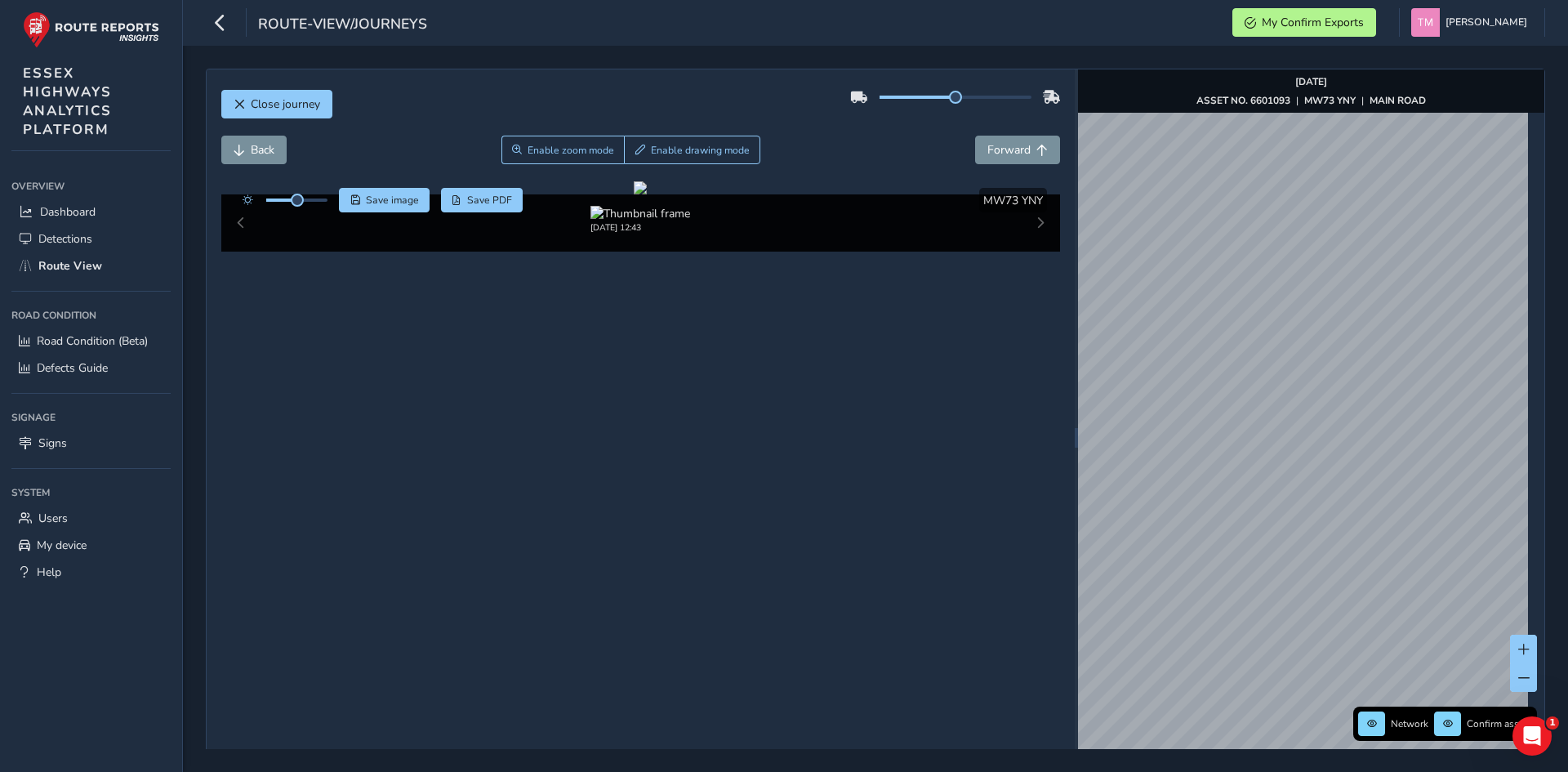
click at [273, 122] on div "Close journey" at bounding box center [641, 111] width 839 height 52
click at [274, 115] on button "Close journey" at bounding box center [277, 104] width 111 height 29
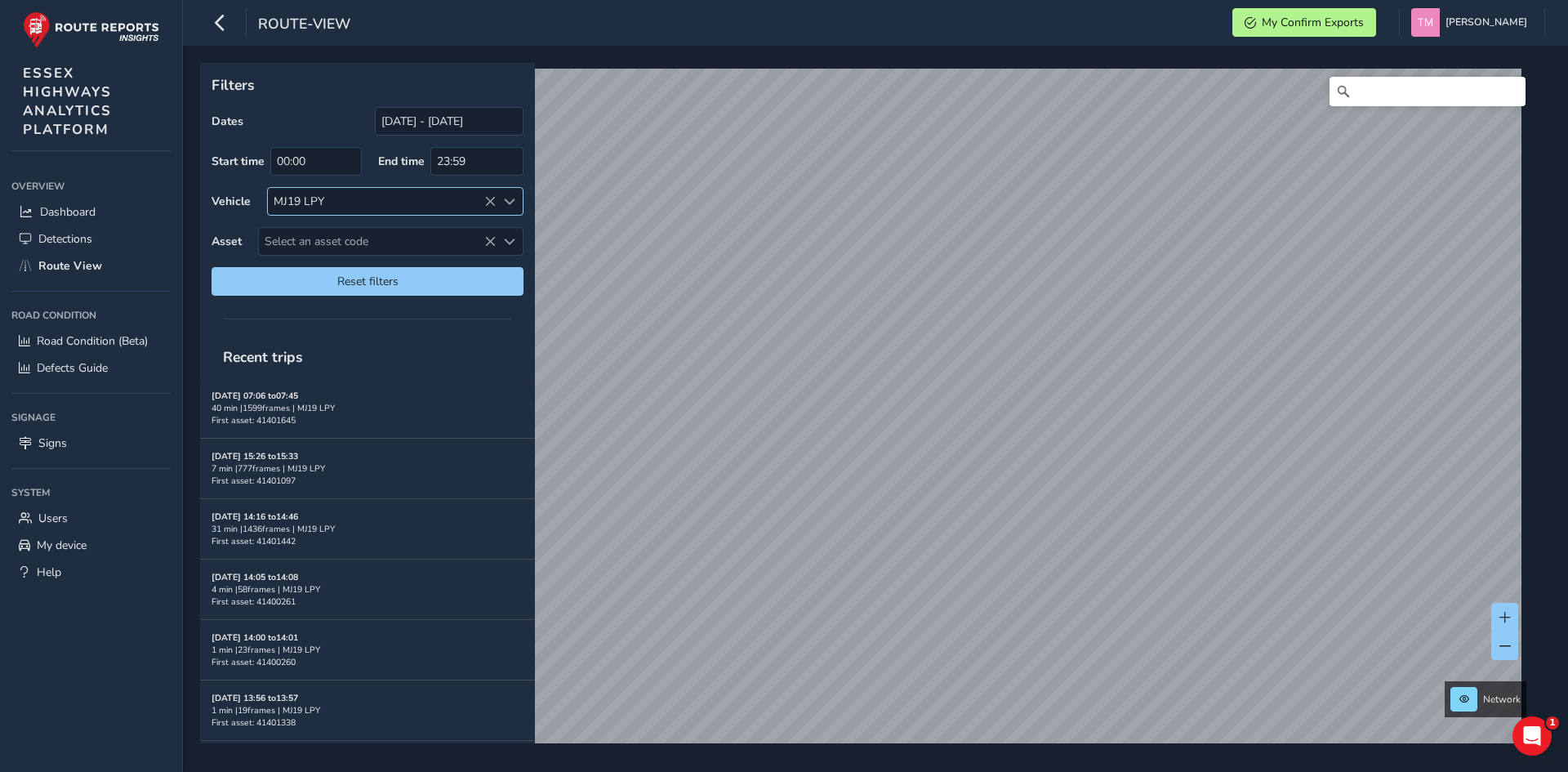
click at [487, 202] on icon at bounding box center [489, 201] width 11 height 11
click at [479, 120] on input "[DATE] - [DATE]" at bounding box center [449, 121] width 149 height 29
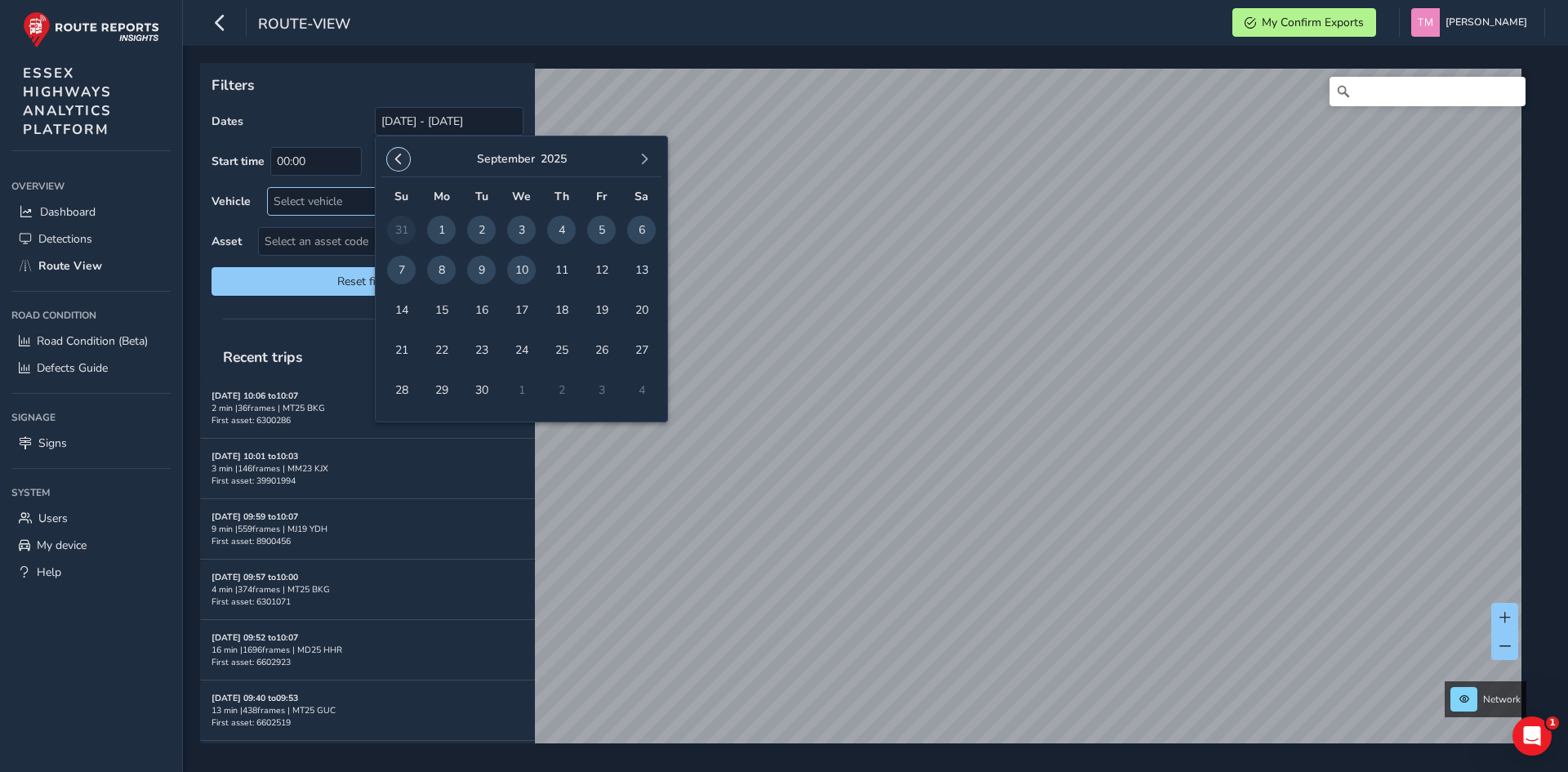
click at [404, 155] on button "button" at bounding box center [399, 159] width 23 height 23
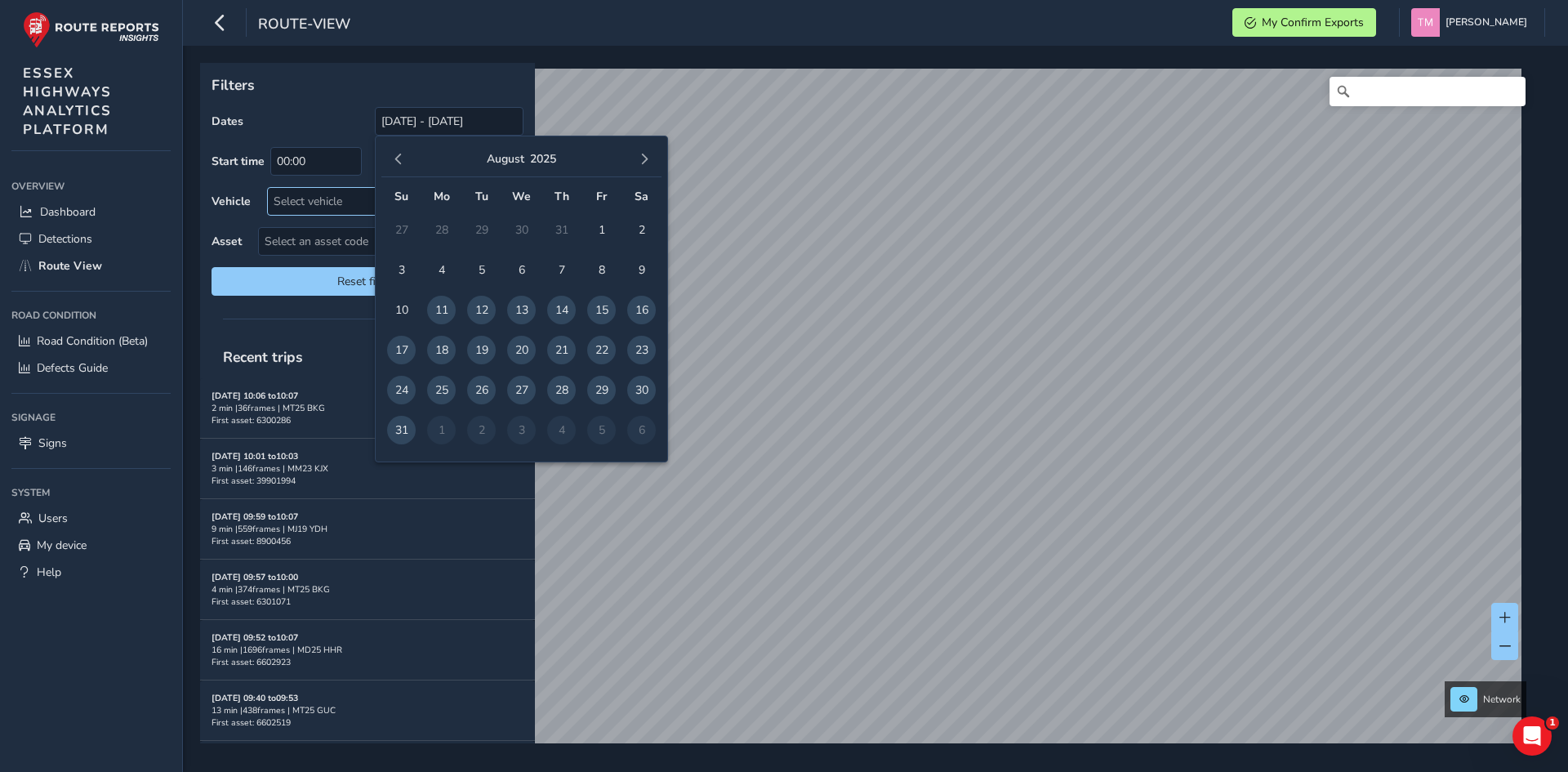
click at [404, 155] on button "button" at bounding box center [399, 159] width 23 height 23
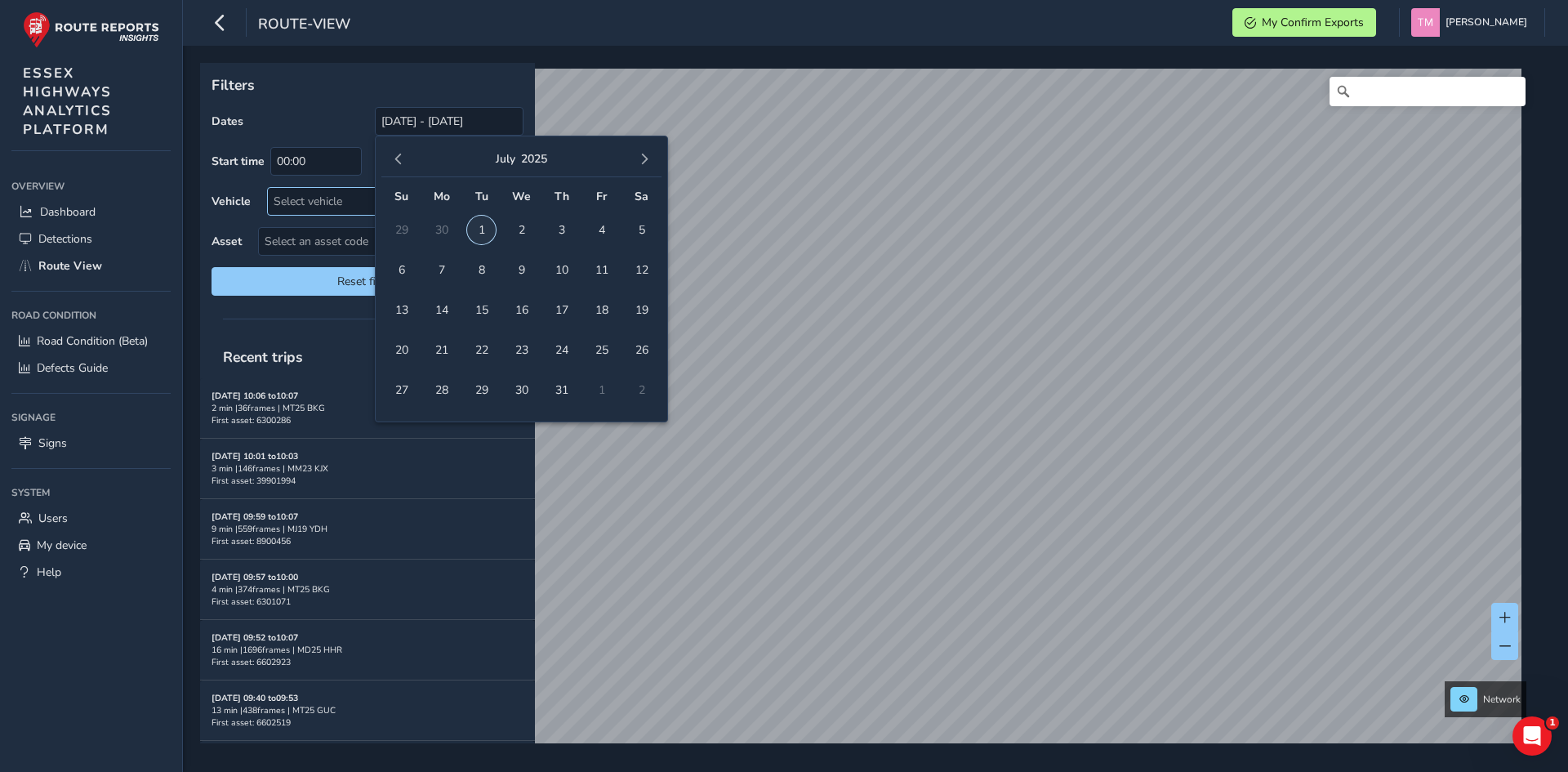
click at [483, 227] on span "1" at bounding box center [481, 230] width 29 height 29
click at [636, 162] on button "button" at bounding box center [644, 159] width 23 height 23
click at [518, 265] on span "10" at bounding box center [522, 270] width 29 height 29
type input "[DATE] - [DATE]"
